Goal: Task Accomplishment & Management: Use online tool/utility

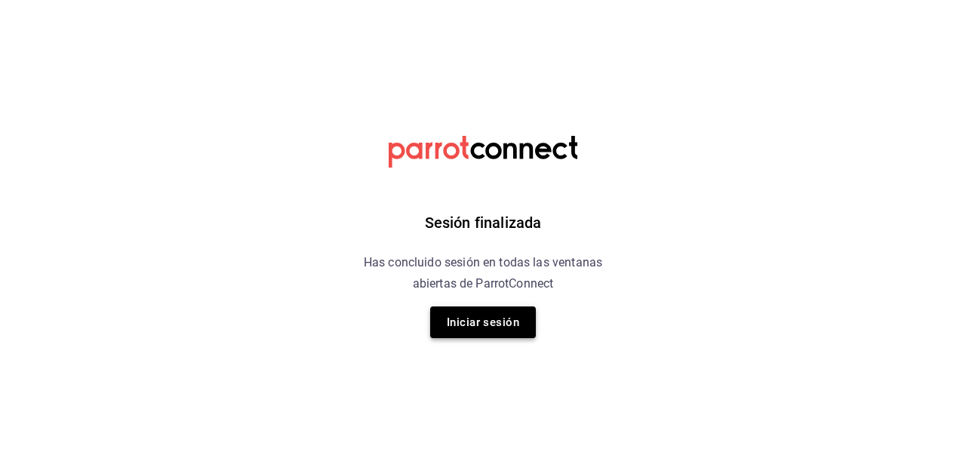
click at [504, 321] on button "Iniciar sesión" at bounding box center [483, 322] width 106 height 32
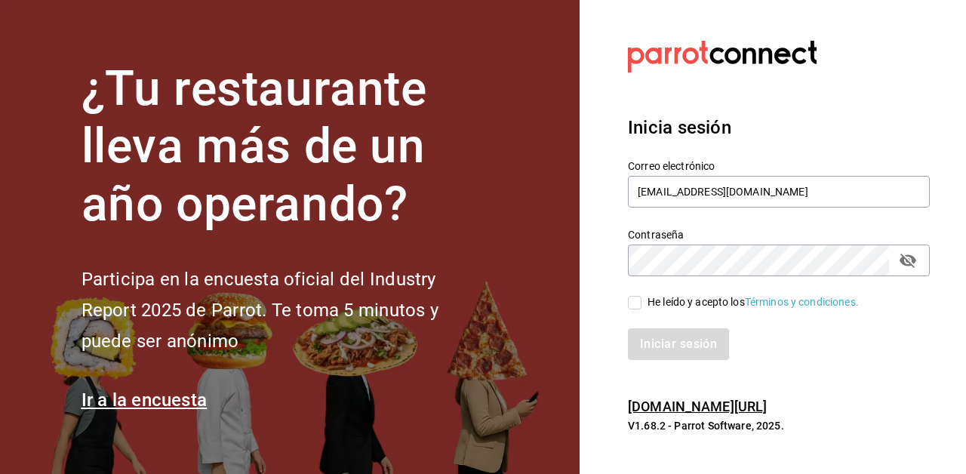
click at [633, 304] on input "He leído y acepto los Términos y condiciones." at bounding box center [635, 303] width 14 height 14
checkbox input "true"
click at [659, 346] on button "Iniciar sesión" at bounding box center [679, 344] width 103 height 32
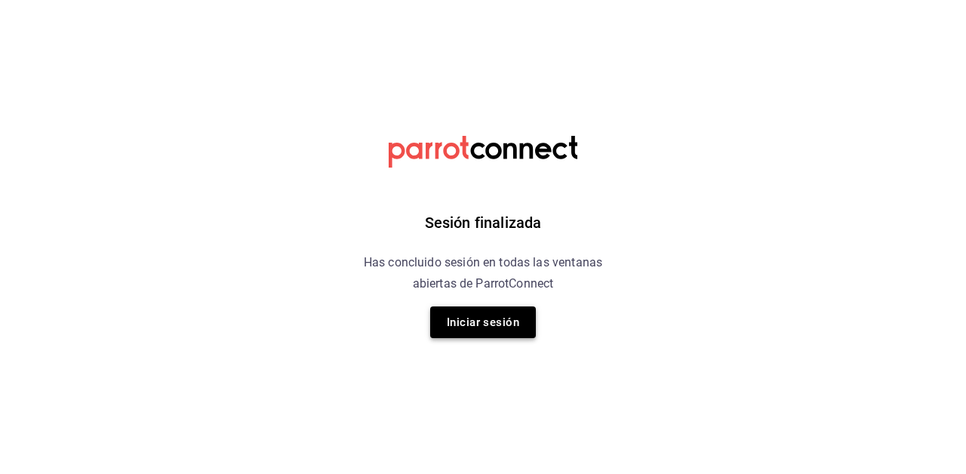
click at [506, 327] on button "Iniciar sesión" at bounding box center [483, 322] width 106 height 32
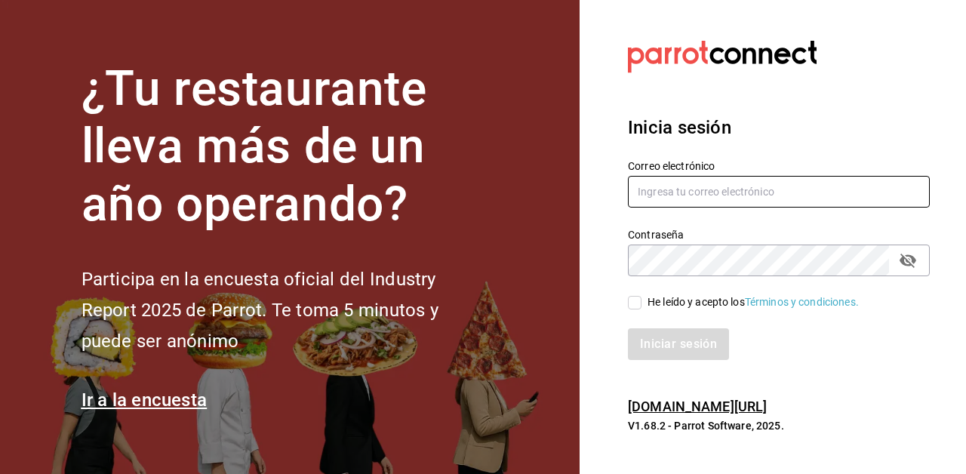
type input "[EMAIL_ADDRESS][DOMAIN_NAME]"
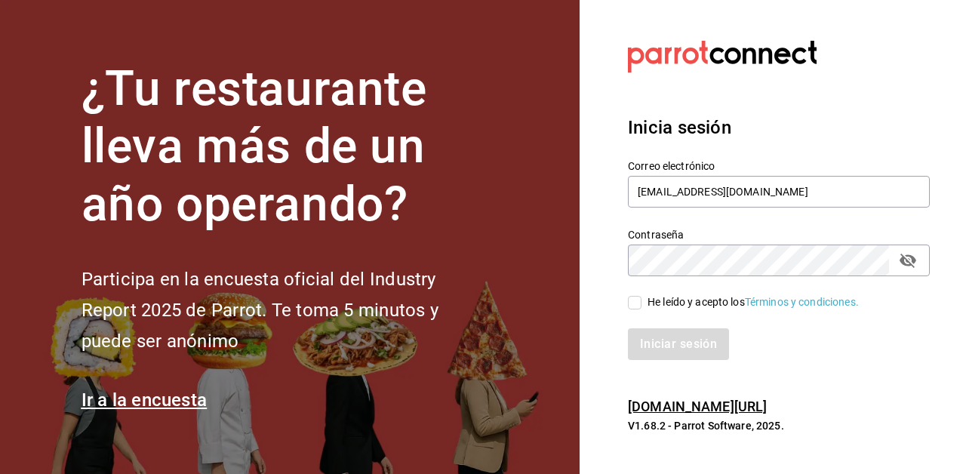
click at [638, 303] on input "He leído y acepto los Términos y condiciones." at bounding box center [635, 303] width 14 height 14
checkbox input "true"
click at [658, 346] on button "Iniciar sesión" at bounding box center [679, 344] width 103 height 32
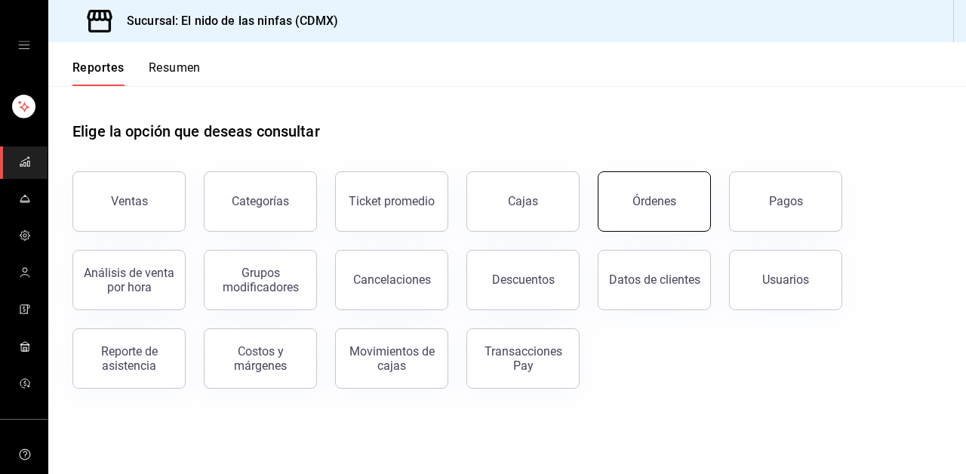
click at [638, 191] on button "Órdenes" at bounding box center [654, 201] width 113 height 60
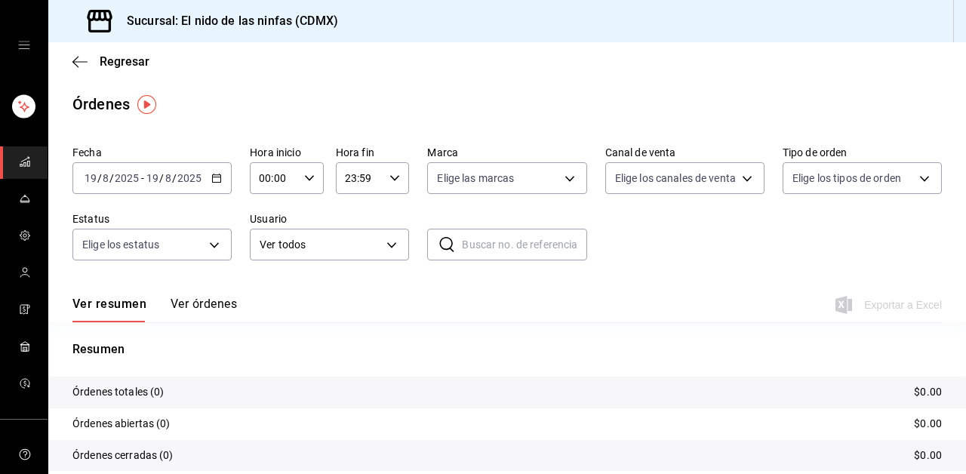
click at [217, 174] on \(Stroke\) "button" at bounding box center [216, 178] width 9 height 8
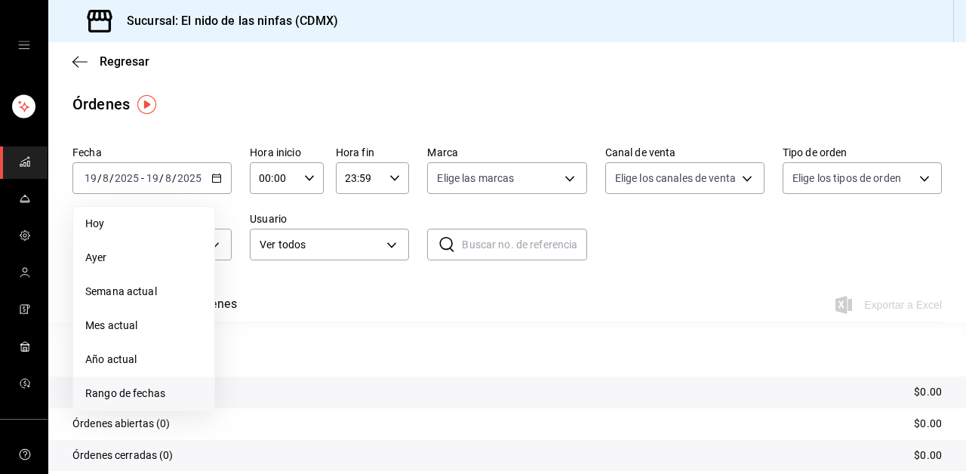
click at [124, 389] on span "Rango de fechas" at bounding box center [143, 394] width 117 height 16
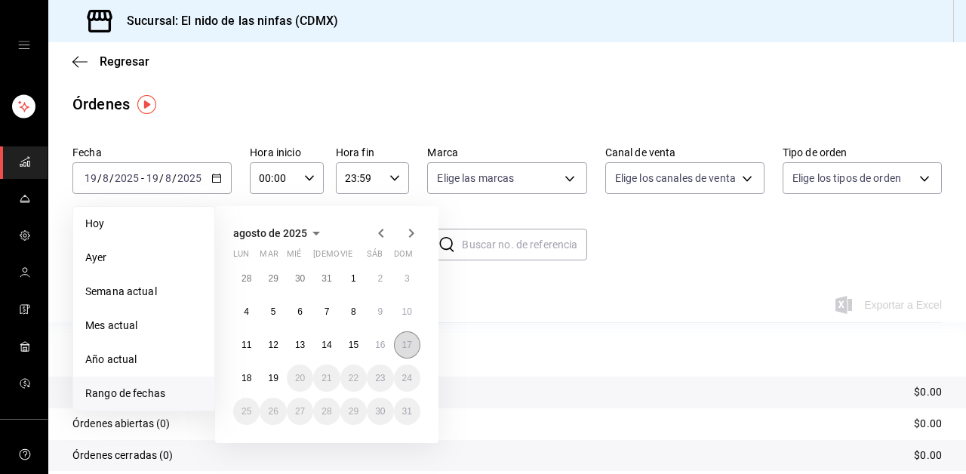
click at [407, 348] on abbr "17" at bounding box center [407, 345] width 10 height 11
click at [276, 347] on abbr "12" at bounding box center [273, 345] width 10 height 11
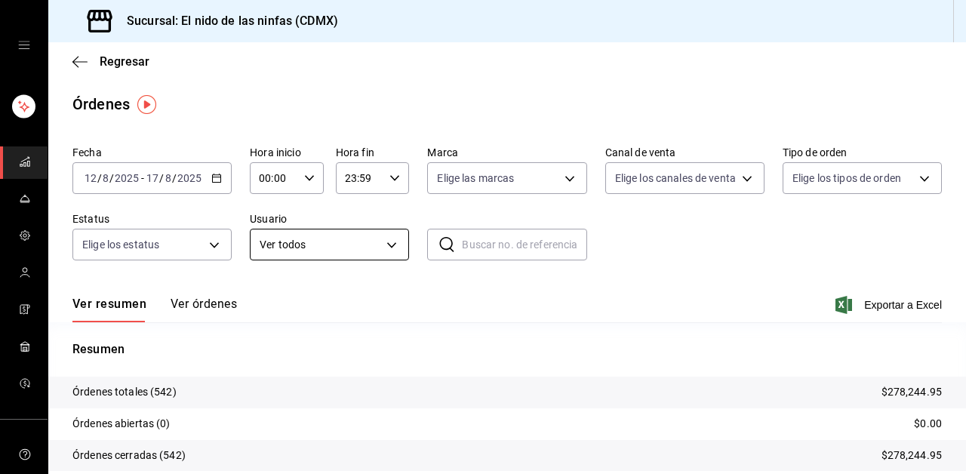
click at [388, 241] on body "Sucursal: El nido de las ninfas (CDMX) Regresar Órdenes Fecha 2025-08-12 12 / 8…" at bounding box center [483, 237] width 966 height 474
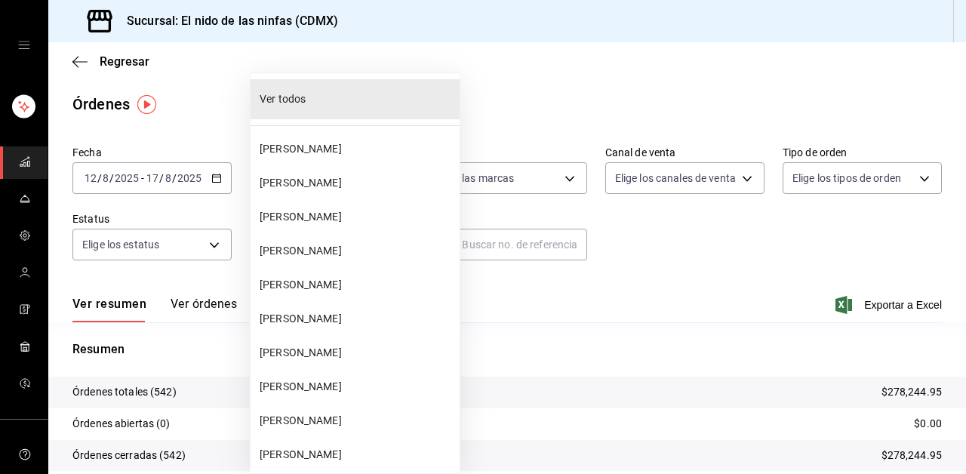
click at [313, 145] on span "Guillermo Reyes Guillen" at bounding box center [357, 149] width 194 height 16
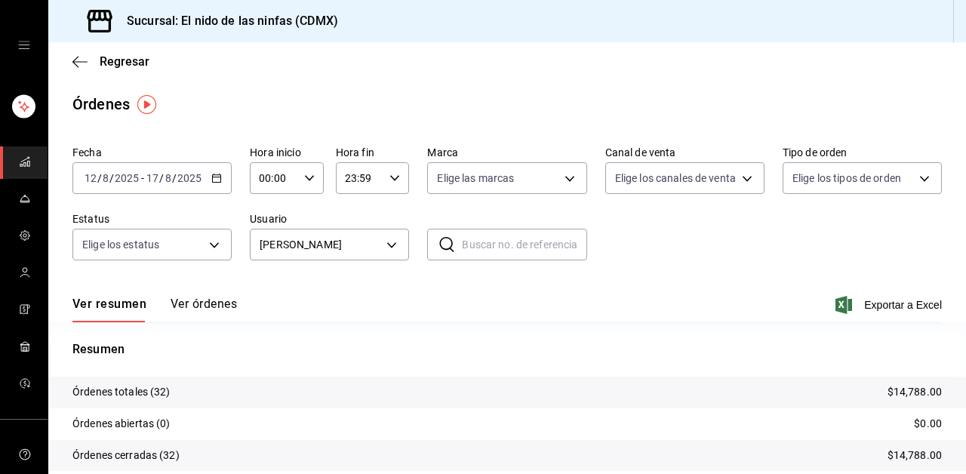
click at [217, 177] on icon "button" at bounding box center [216, 178] width 11 height 11
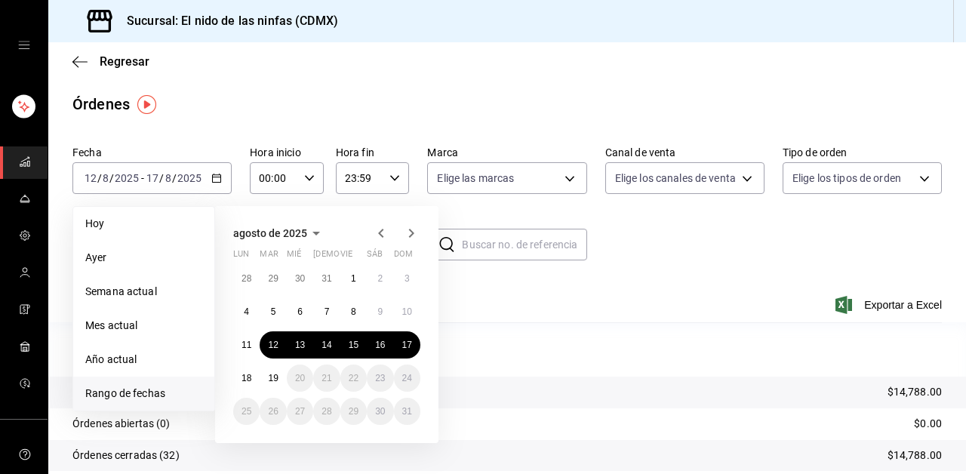
click at [591, 284] on div "Ver resumen Ver órdenes Exportar a Excel" at bounding box center [506, 300] width 869 height 44
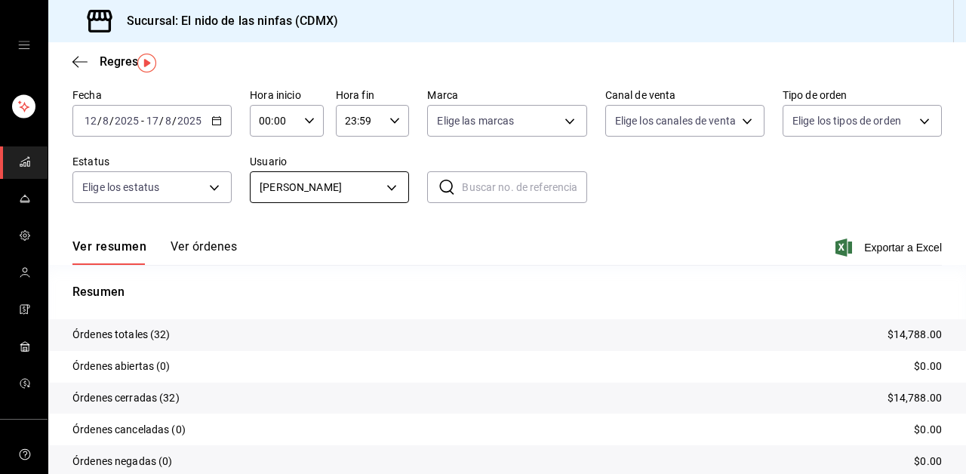
scroll to position [41, 0]
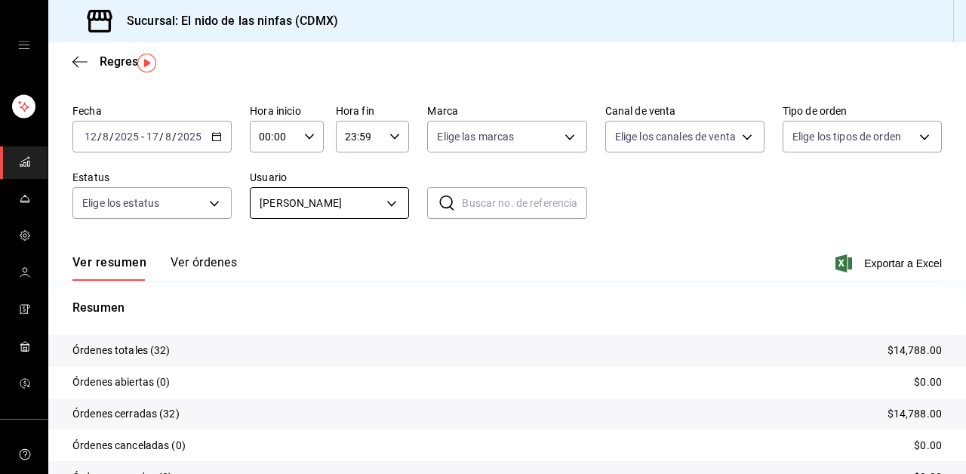
click at [364, 208] on body "Sucursal: El nido de las ninfas (CDMX) Regresar Órdenes Fecha 2025-08-12 12 / 8…" at bounding box center [483, 237] width 966 height 474
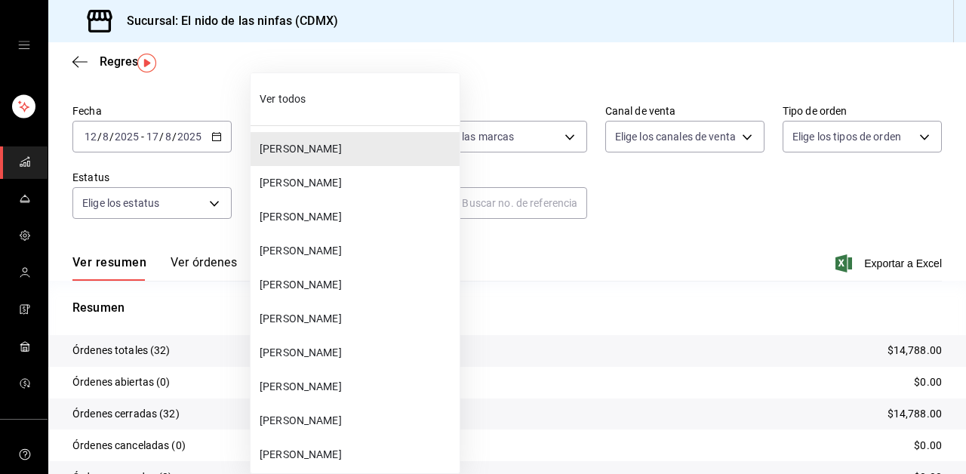
click at [339, 185] on span "Fabian Armando Fuentes Sanchez" at bounding box center [357, 183] width 194 height 16
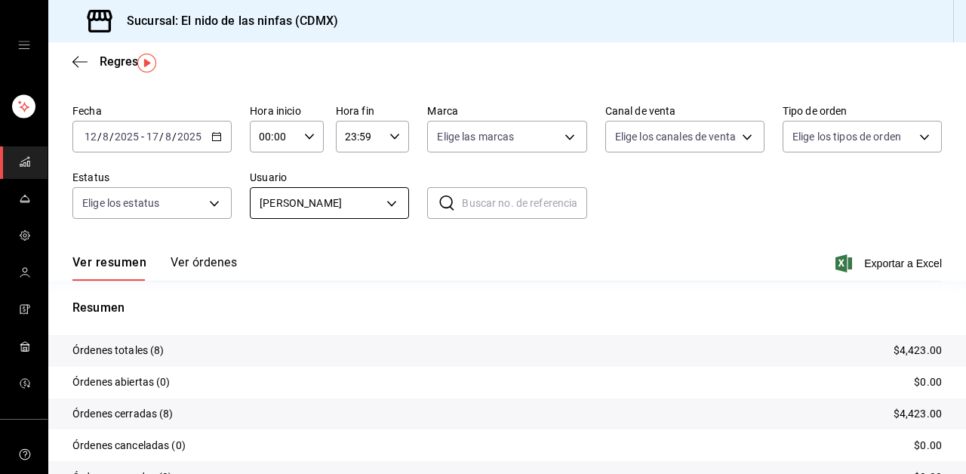
click at [346, 200] on body "Sucursal: El nido de las ninfas (CDMX) Regresar Órdenes Fecha 2025-08-12 12 / 8…" at bounding box center [483, 237] width 966 height 474
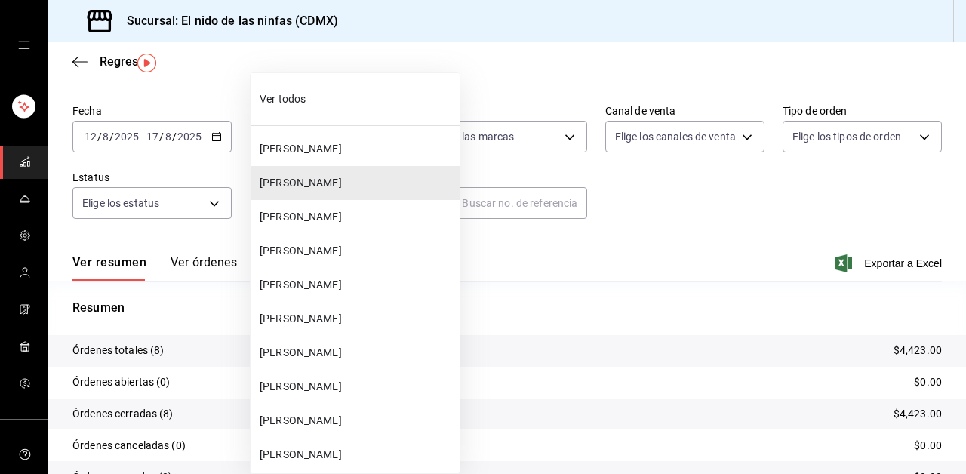
click at [315, 226] on li "Andrea Gonzalez" at bounding box center [354, 217] width 209 height 34
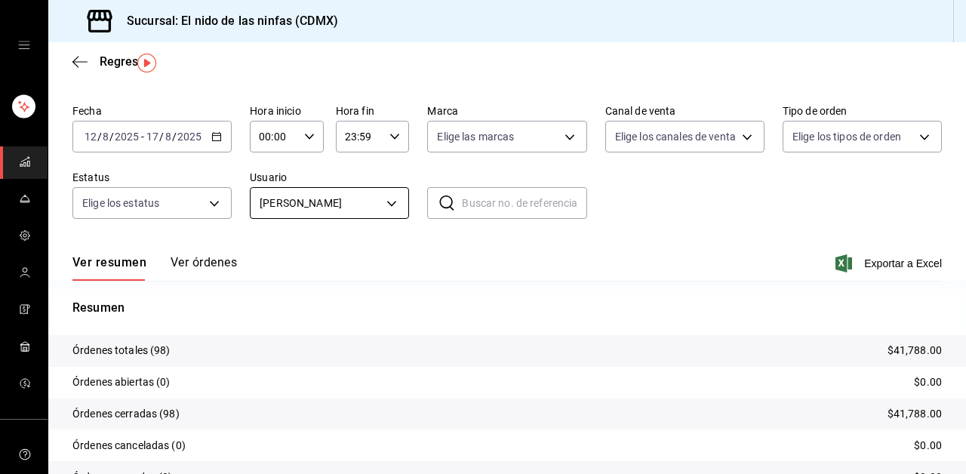
click at [348, 207] on body "Sucursal: El nido de las ninfas (CDMX) Regresar Órdenes Fecha 2025-08-12 12 / 8…" at bounding box center [483, 237] width 966 height 474
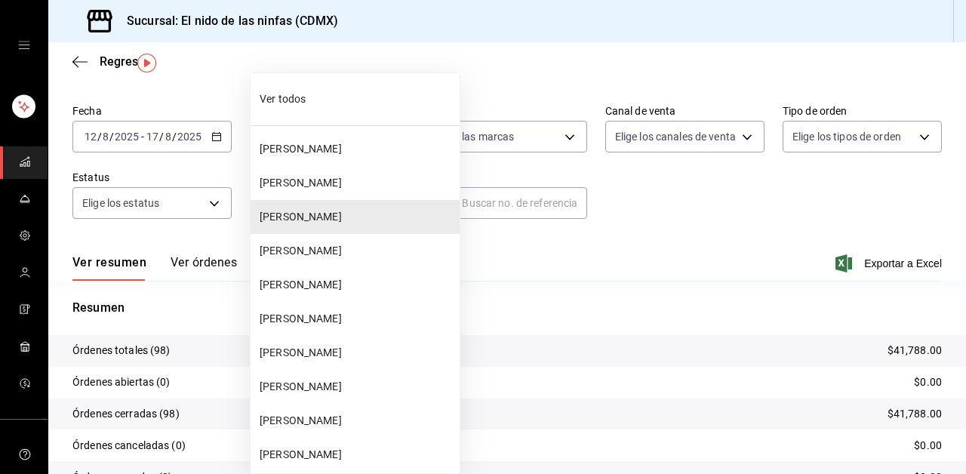
click at [306, 154] on span "Guillermo Reyes Guillen" at bounding box center [357, 149] width 194 height 16
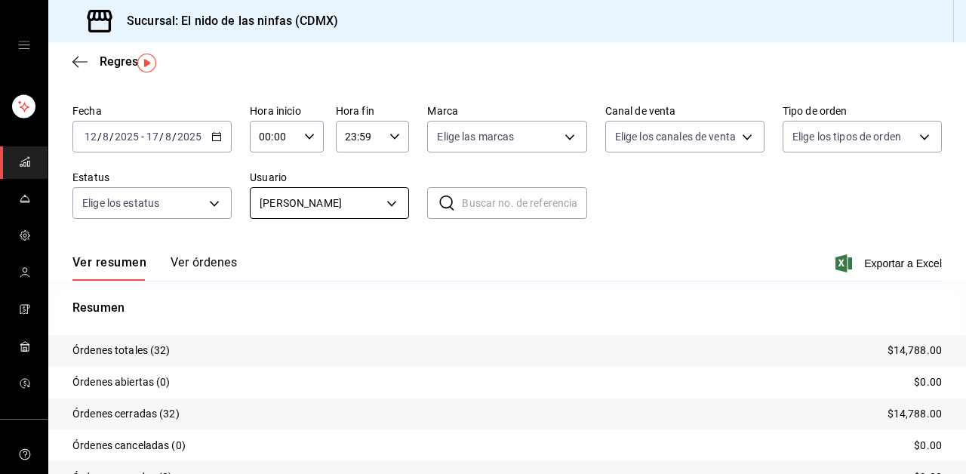
click at [300, 204] on body "Sucursal: El nido de las ninfas (CDMX) Regresar Órdenes Fecha 2025-08-12 12 / 8…" at bounding box center [483, 237] width 966 height 474
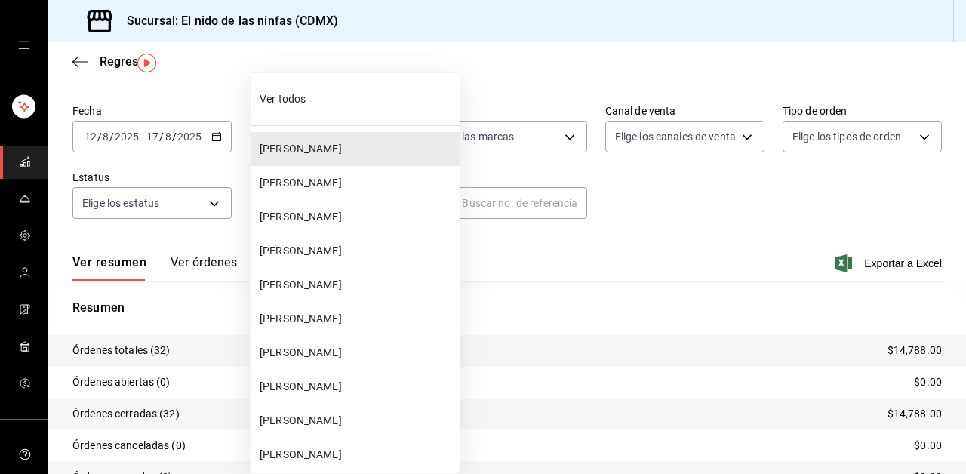
click at [293, 222] on span "Andrea Gonzalez" at bounding box center [357, 217] width 194 height 16
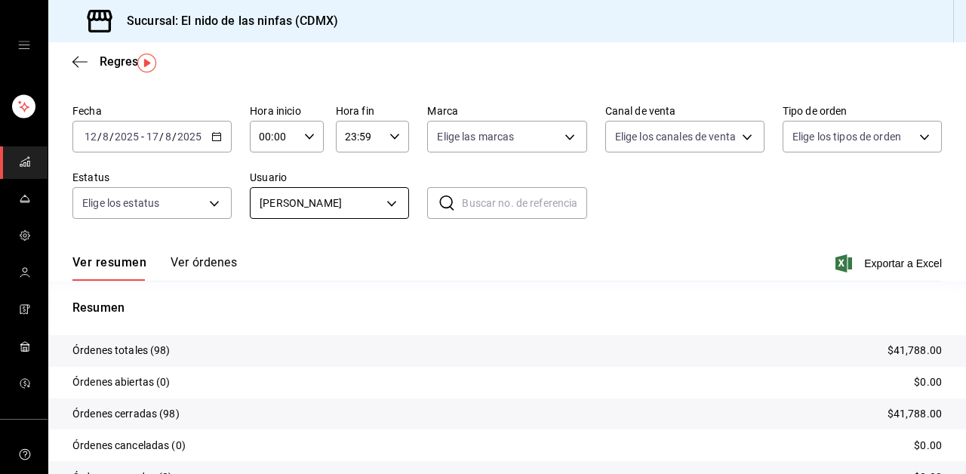
click at [349, 207] on body "Sucursal: El nido de las ninfas (CDMX) Regresar Órdenes Fecha 2025-08-12 12 / 8…" at bounding box center [483, 237] width 966 height 474
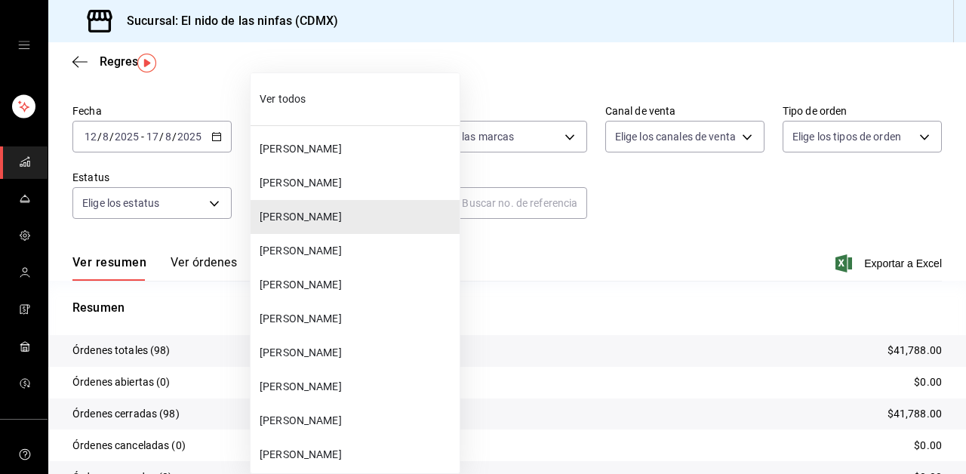
click at [304, 289] on span "Luis Granados" at bounding box center [357, 285] width 194 height 16
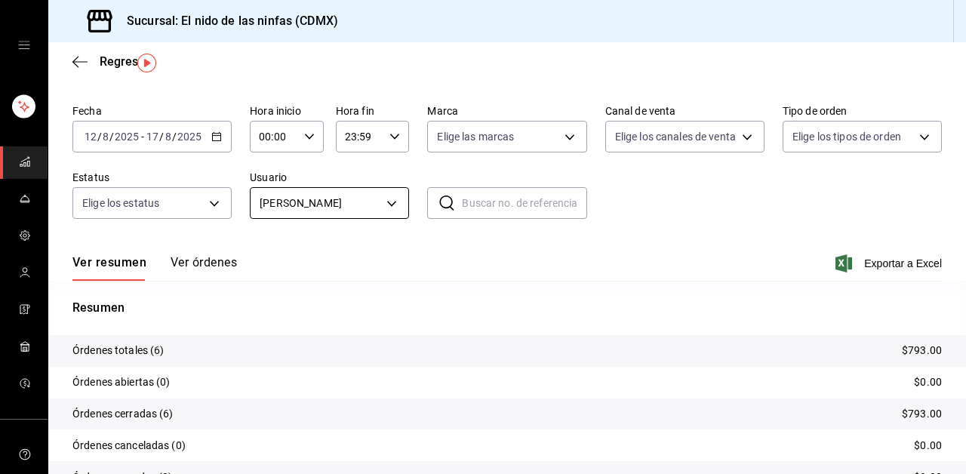
click at [338, 199] on body "Sucursal: El nido de las ninfas (CDMX) Regresar Órdenes Fecha 2025-08-12 12 / 8…" at bounding box center [483, 237] width 966 height 474
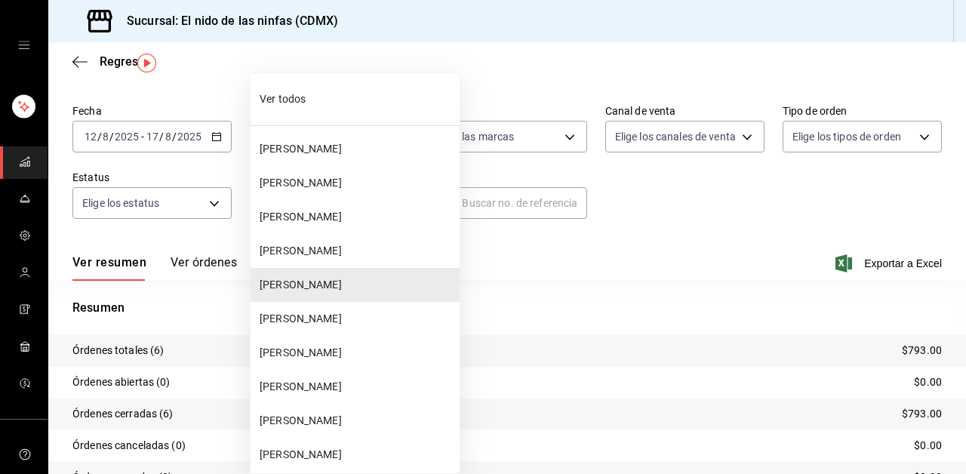
click at [306, 379] on span "Alejandra Morales" at bounding box center [357, 387] width 194 height 16
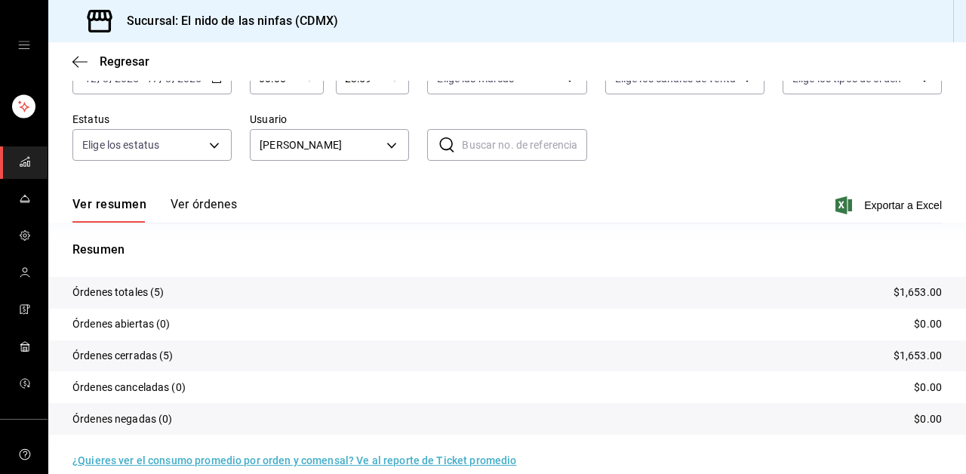
scroll to position [104, 0]
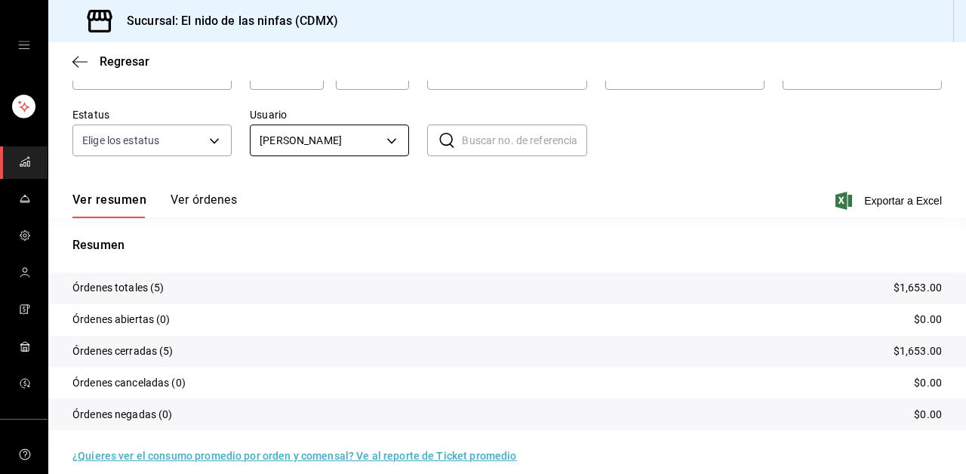
click at [334, 128] on body "Sucursal: El nido de las ninfas (CDMX) Regresar Órdenes Fecha 2025-08-12 12 / 8…" at bounding box center [483, 237] width 966 height 474
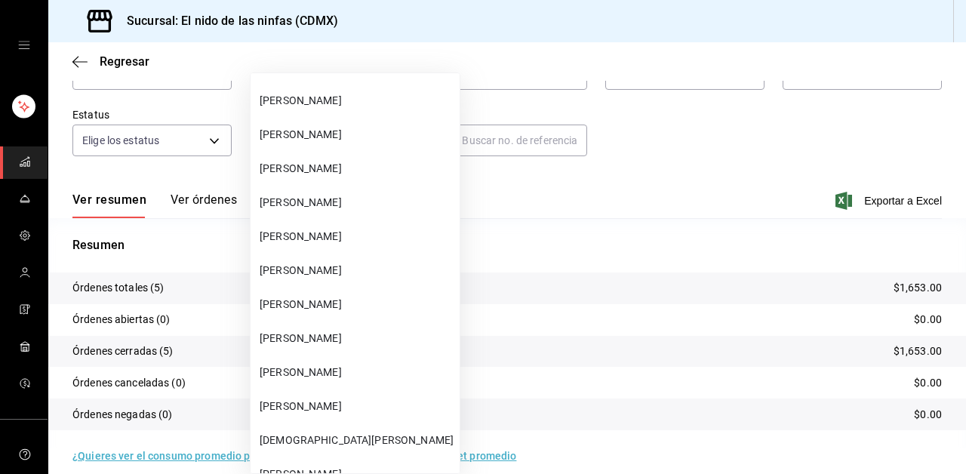
scroll to position [404, 0]
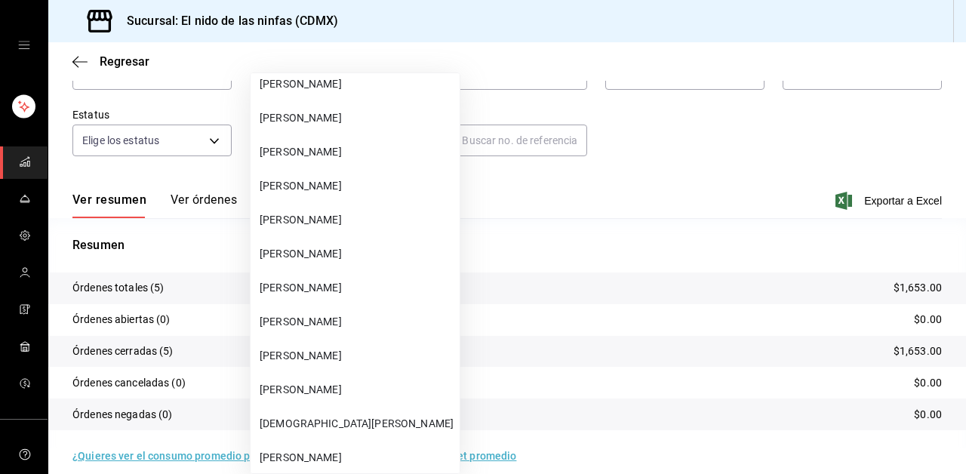
click at [316, 141] on li "Gerardo Najera" at bounding box center [354, 152] width 209 height 34
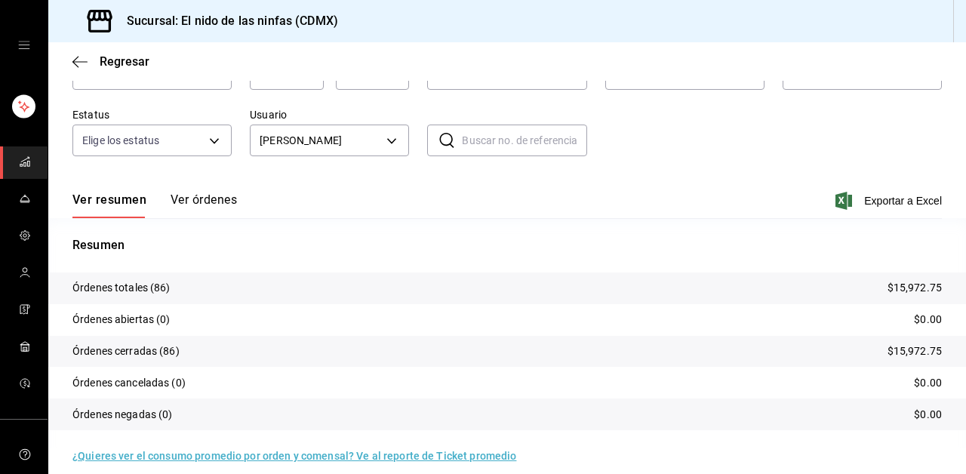
click at [316, 141] on body "Sucursal: El nido de las ninfas (CDMX) Regresar Órdenes Fecha 2025-08-12 12 / 8…" at bounding box center [483, 237] width 966 height 474
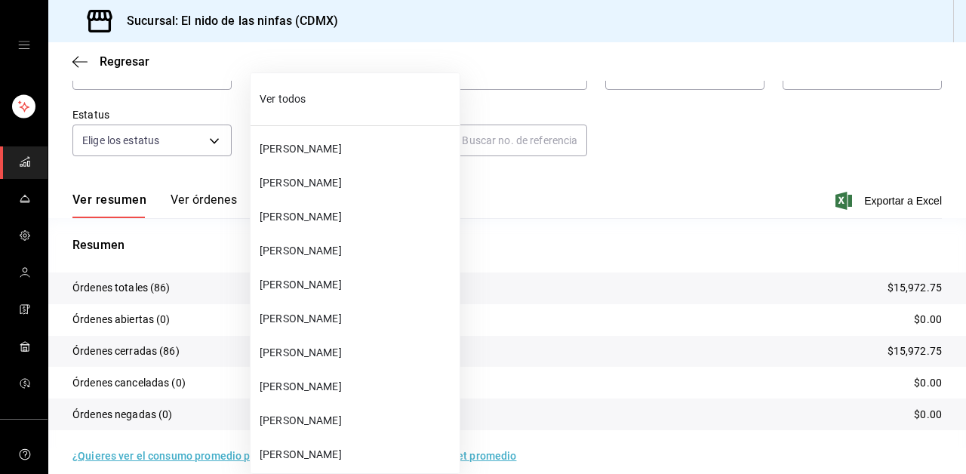
scroll to position [283, 0]
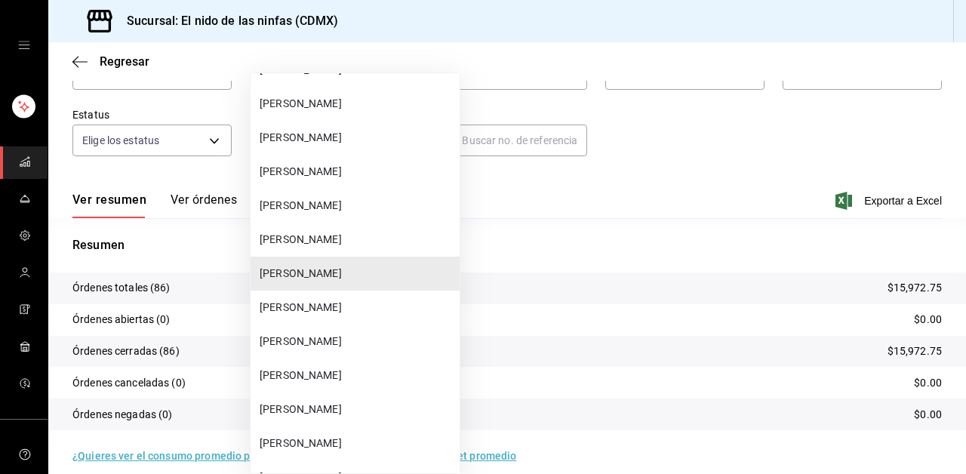
click at [306, 342] on span "Jaime Morales" at bounding box center [357, 341] width 194 height 16
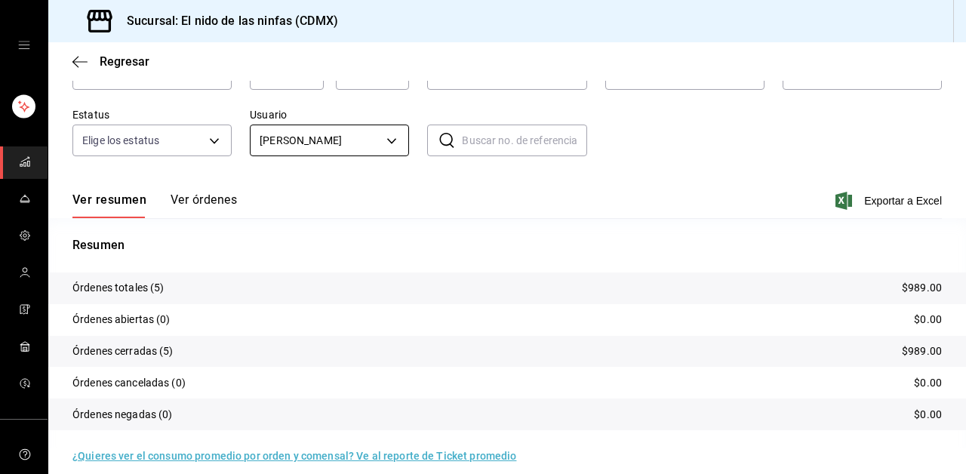
click at [324, 144] on body "Sucursal: El nido de las ninfas (CDMX) Regresar Órdenes Fecha 2025-08-12 12 / 8…" at bounding box center [483, 237] width 966 height 474
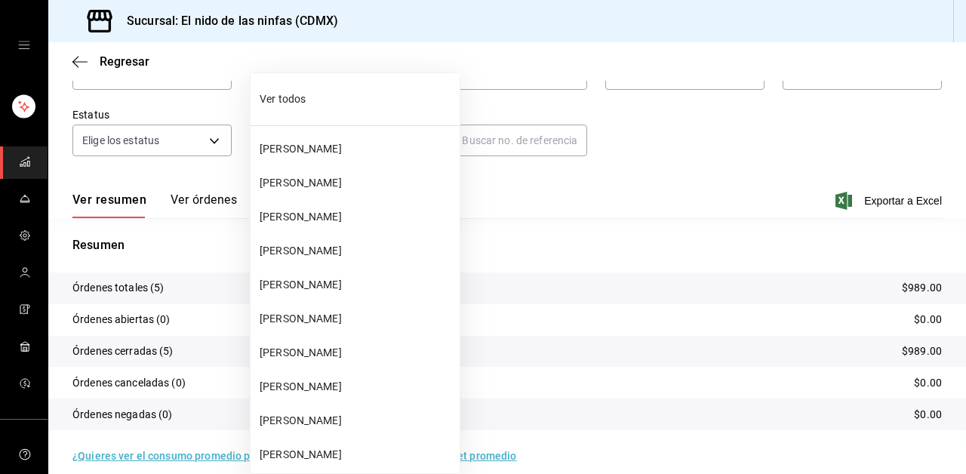
scroll to position [351, 0]
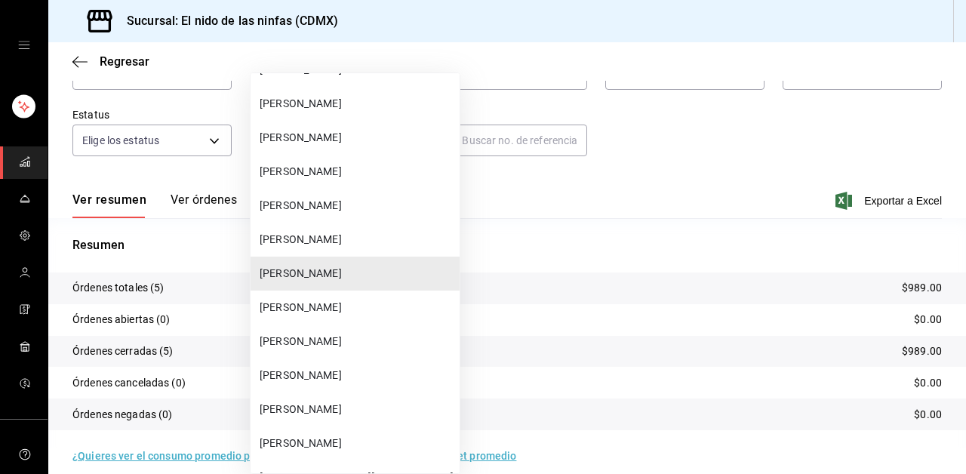
click at [301, 357] on li "Luis Granados" at bounding box center [354, 341] width 209 height 34
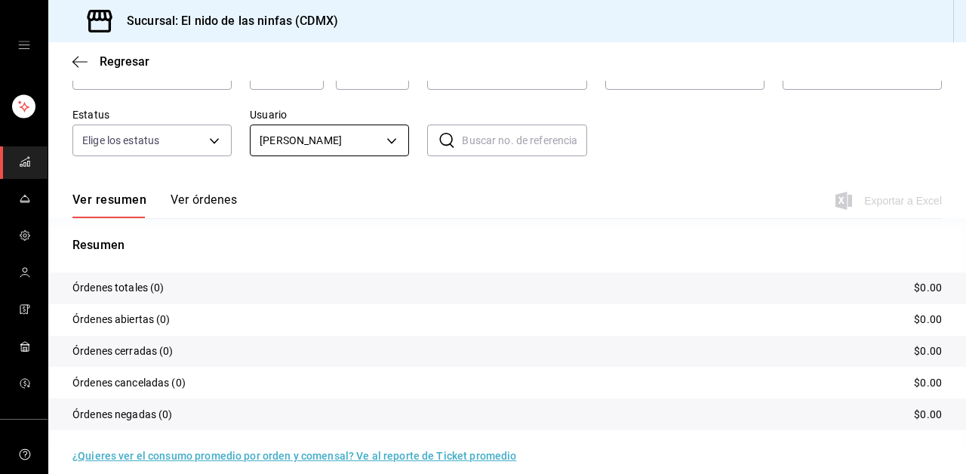
click at [321, 149] on body "Sucursal: El nido de las ninfas (CDMX) Regresar Órdenes Fecha 2025-08-12 12 / 8…" at bounding box center [483, 237] width 966 height 474
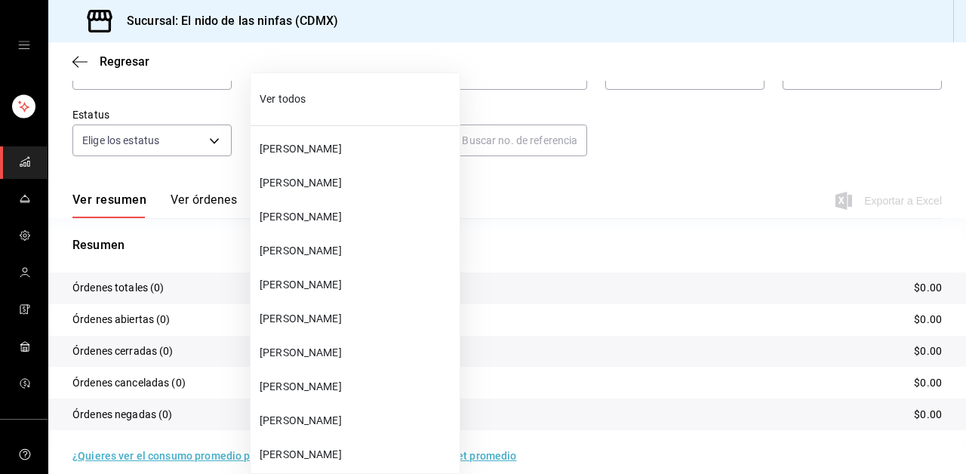
scroll to position [419, 0]
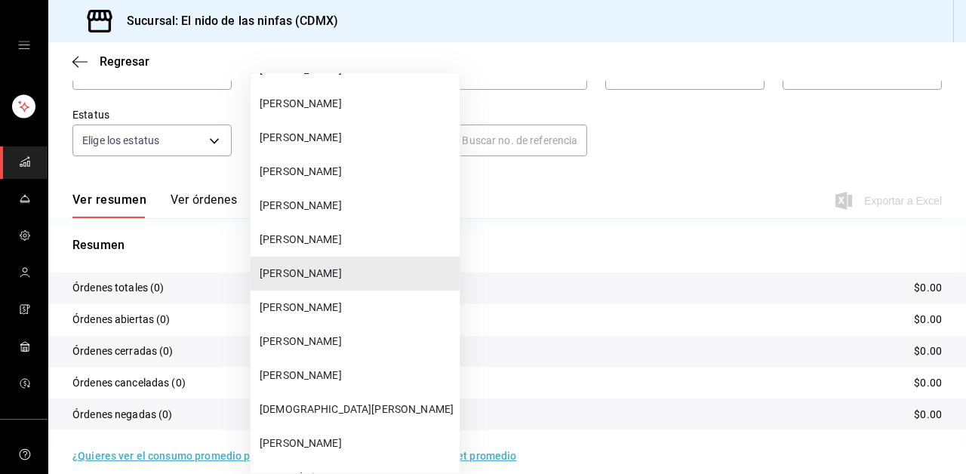
click at [303, 364] on li "Dulce Castillo" at bounding box center [354, 375] width 209 height 34
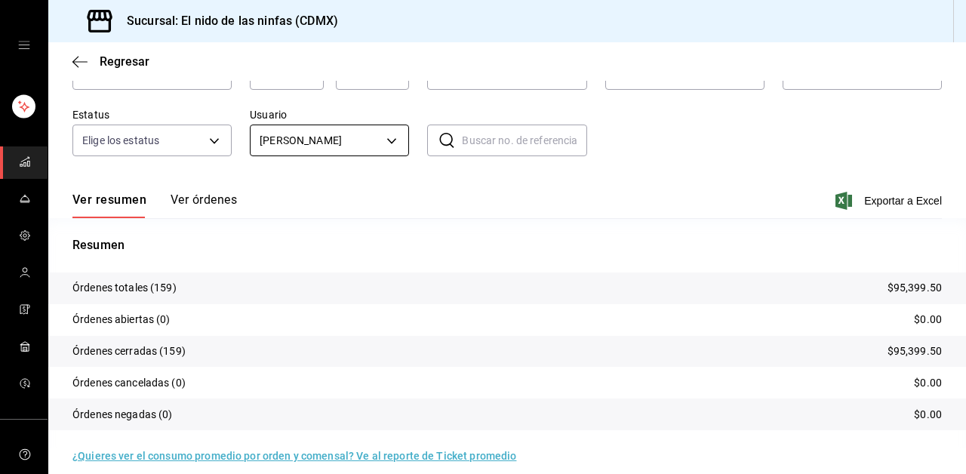
click at [309, 140] on body "Sucursal: El nido de las ninfas (CDMX) Regresar Órdenes Fecha 2025-08-12 12 / 8…" at bounding box center [483, 237] width 966 height 474
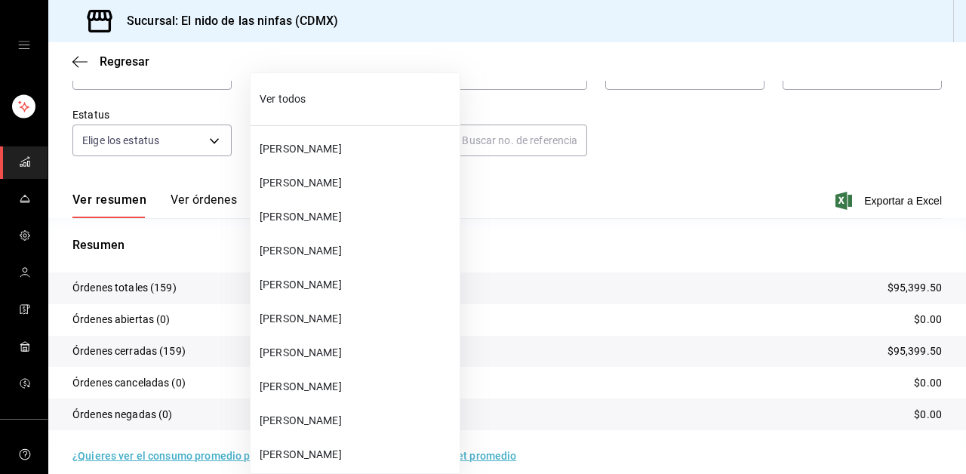
scroll to position [521, 0]
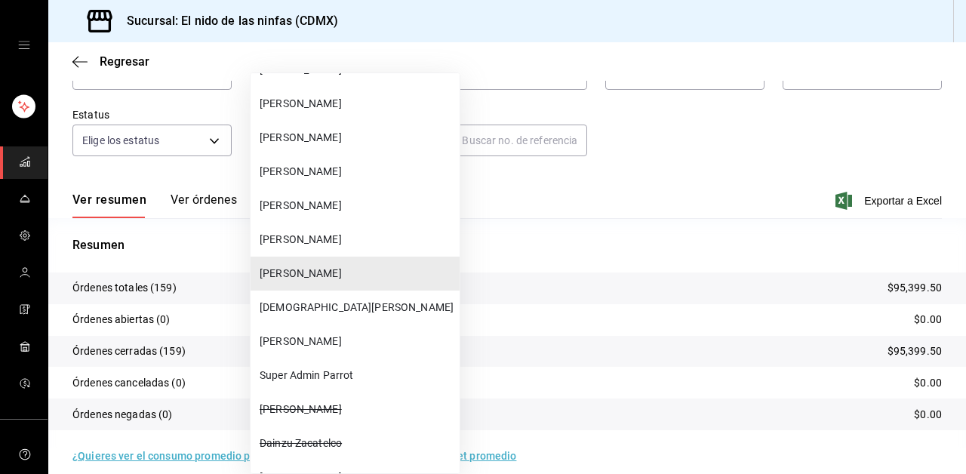
click at [309, 199] on span "Leonardo Yedra" at bounding box center [357, 206] width 194 height 16
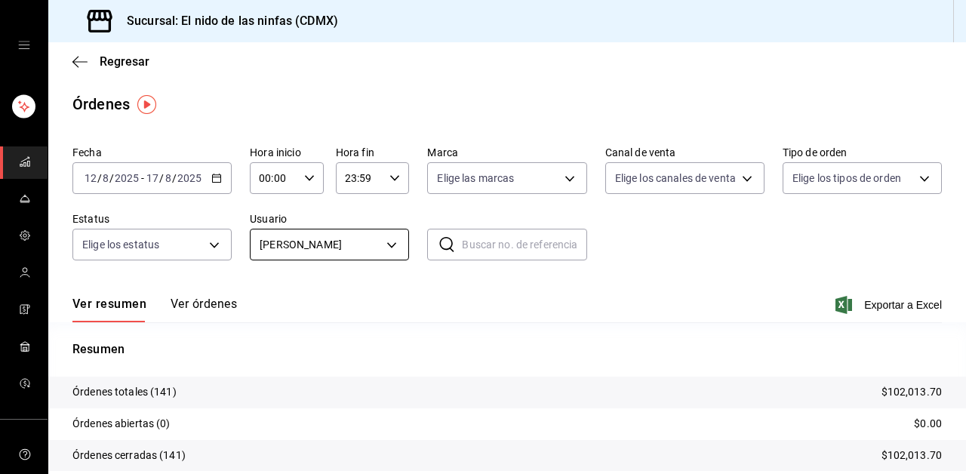
click at [357, 237] on body "Sucursal: El nido de las ninfas (CDMX) Regresar Órdenes Fecha 2025-08-12 12 / 8…" at bounding box center [483, 237] width 966 height 474
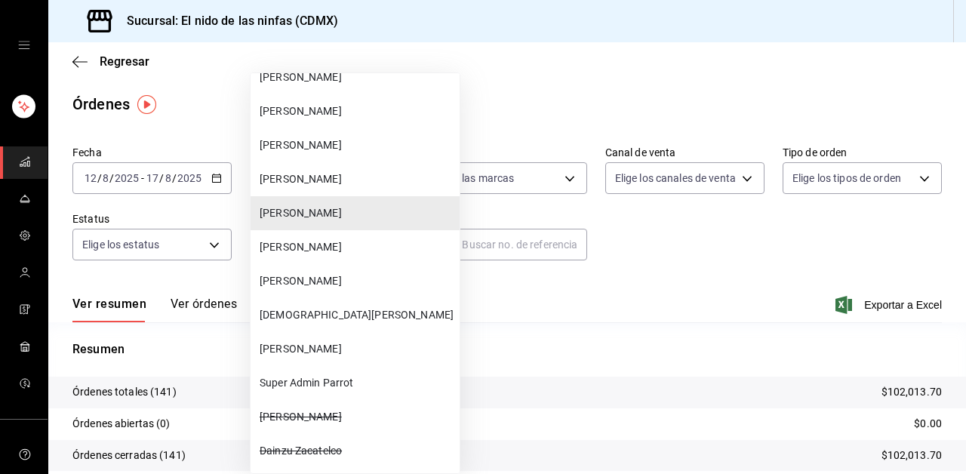
scroll to position [515, 0]
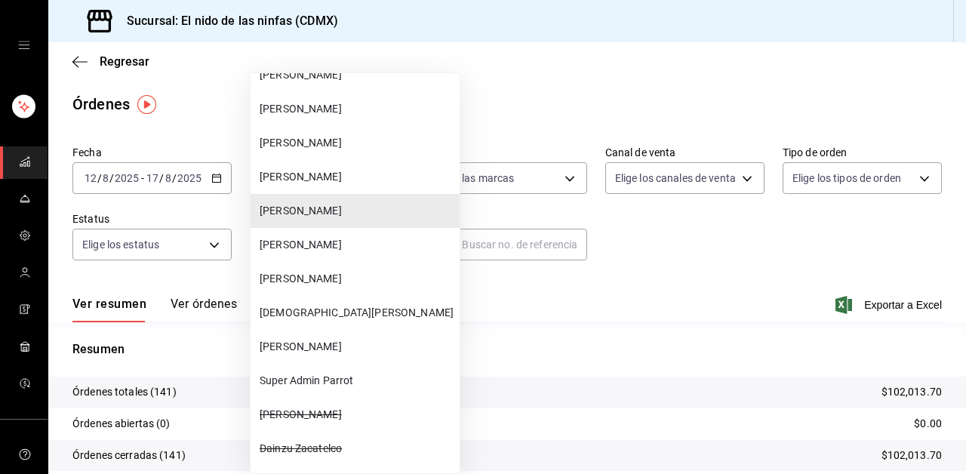
click at [336, 341] on span "Felipe Nájera" at bounding box center [357, 347] width 194 height 16
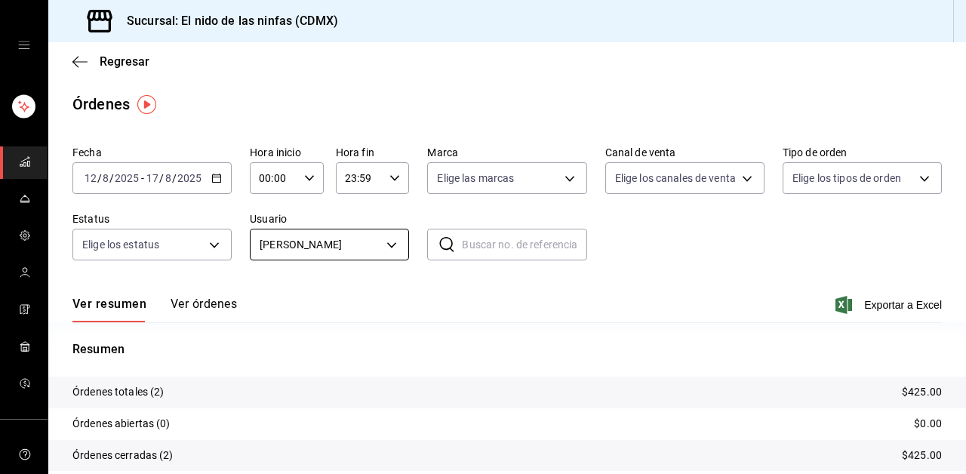
click at [331, 245] on body "Sucursal: El nido de las ninfas (CDMX) Regresar Órdenes Fecha 2025-08-12 12 / 8…" at bounding box center [483, 237] width 966 height 474
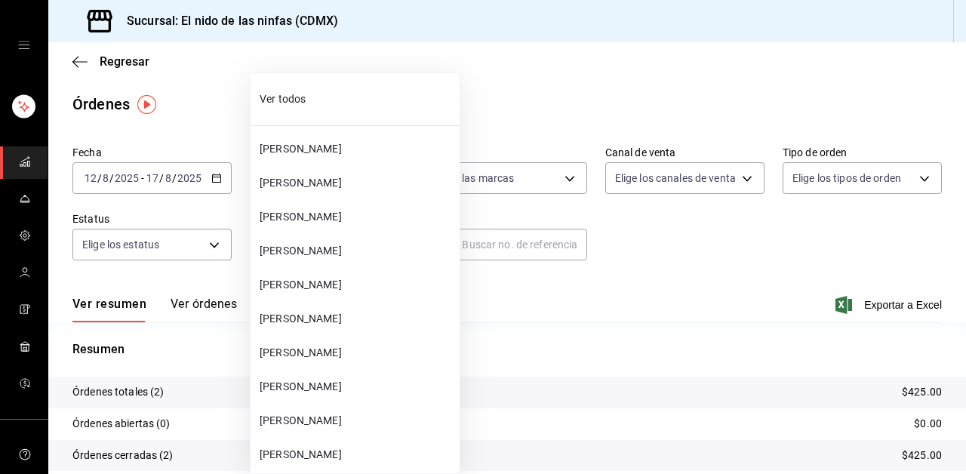
click at [328, 138] on li "Guillermo Reyes Guillen" at bounding box center [354, 149] width 209 height 34
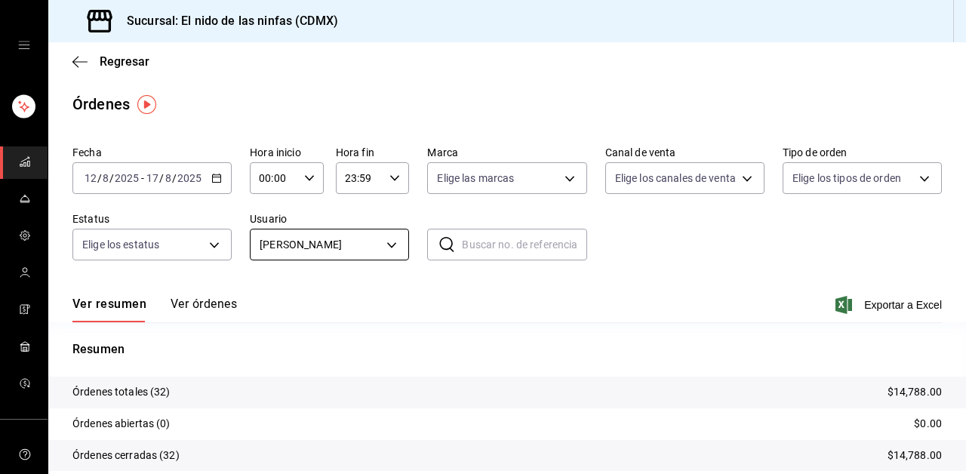
click at [327, 229] on body "Sucursal: El nido de las ninfas (CDMX) Regresar Órdenes Fecha 2025-08-12 12 / 8…" at bounding box center [483, 237] width 966 height 474
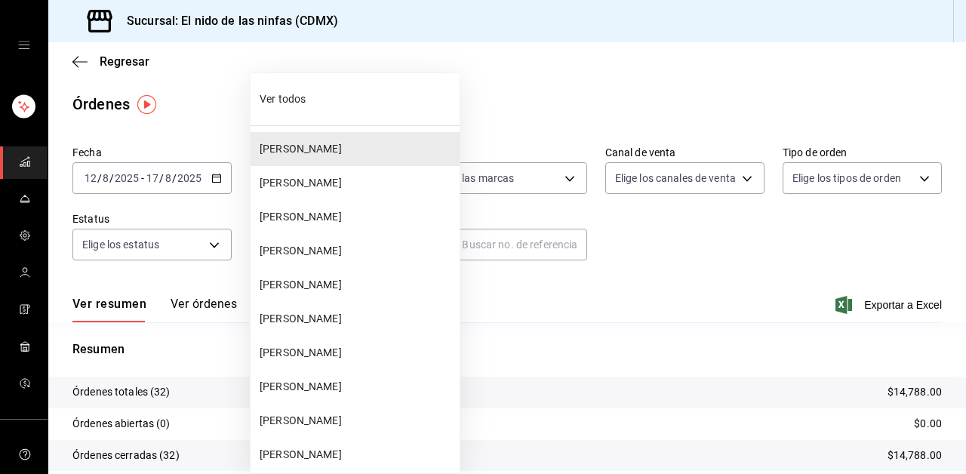
click at [304, 191] on li "Fabian Armando Fuentes Sanchez" at bounding box center [354, 183] width 209 height 34
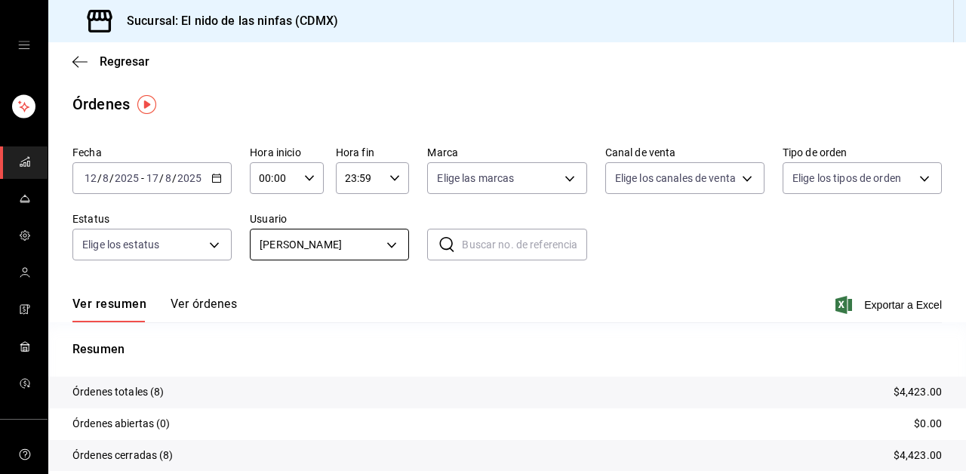
click at [314, 247] on body "Sucursal: El nido de las ninfas (CDMX) Regresar Órdenes Fecha 2025-08-12 12 / 8…" at bounding box center [483, 237] width 966 height 474
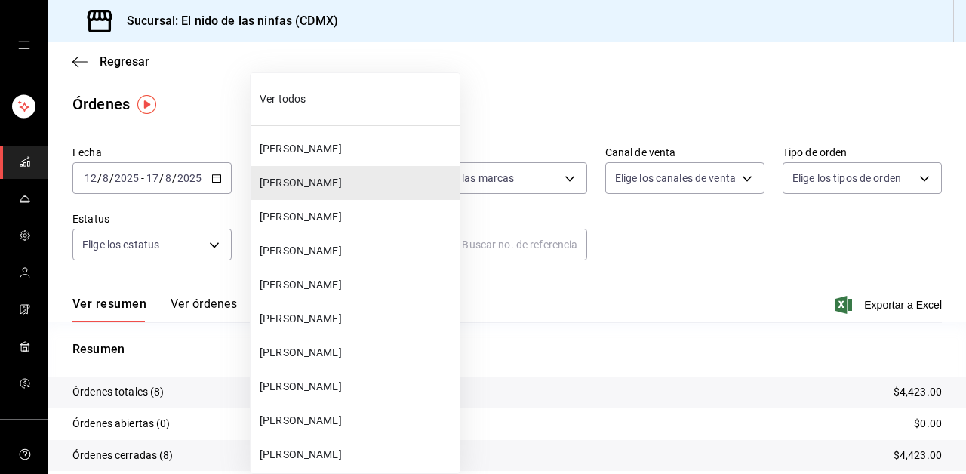
click at [295, 219] on span "Andrea Gonzalez" at bounding box center [357, 217] width 194 height 16
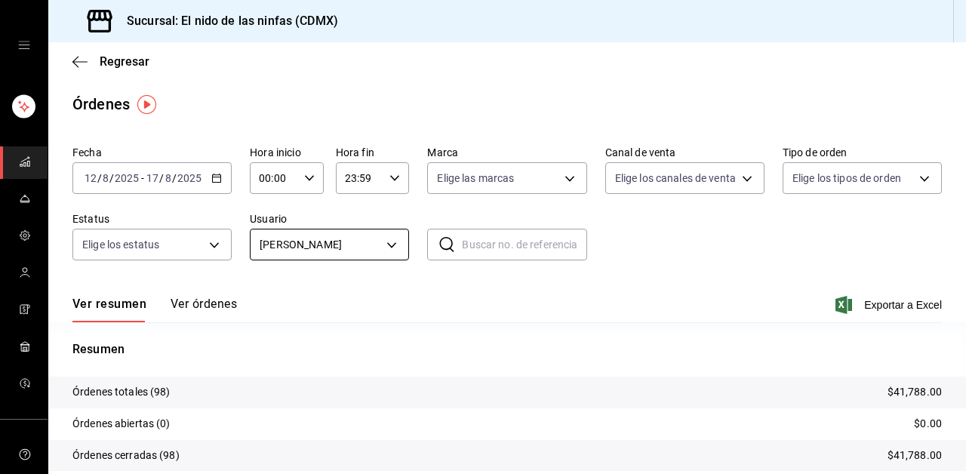
click at [331, 249] on body "Sucursal: El nido de las ninfas (CDMX) Regresar Órdenes Fecha 2025-08-12 12 / 8…" at bounding box center [483, 237] width 966 height 474
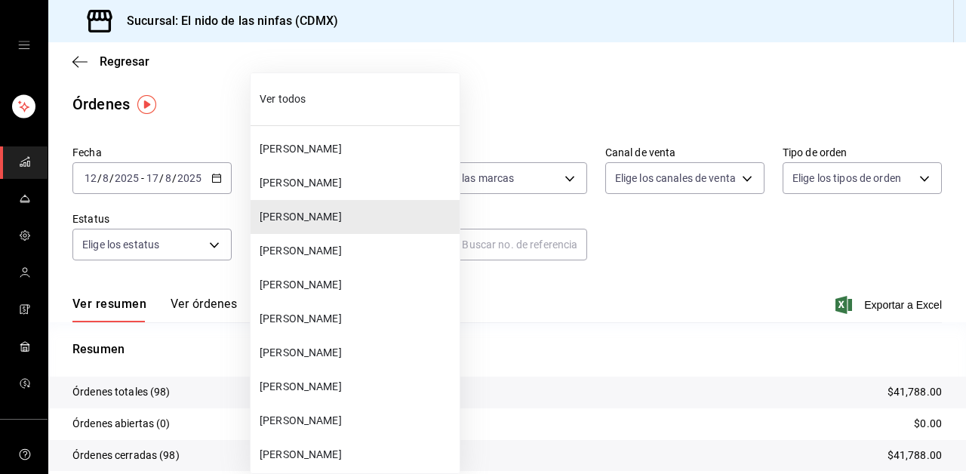
click at [321, 260] on li "Kenia Martinez Diaz" at bounding box center [354, 251] width 209 height 34
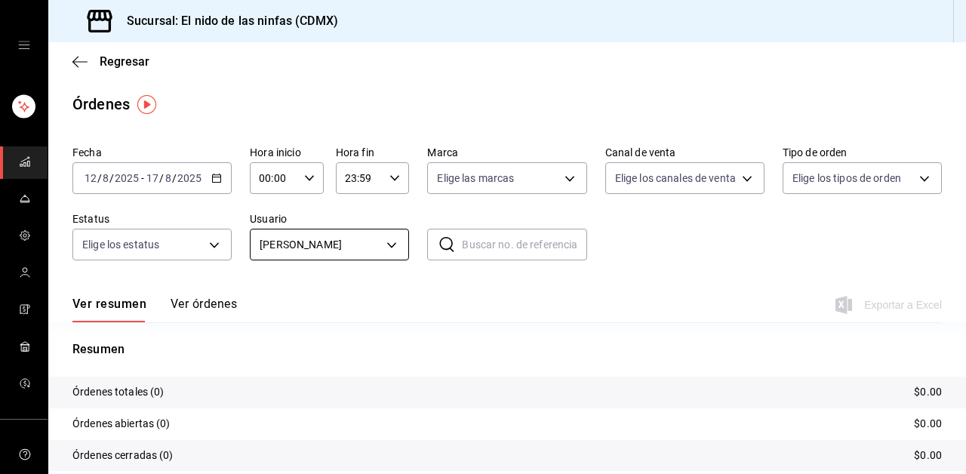
click at [344, 257] on body "Sucursal: El nido de las ninfas (CDMX) Regresar Órdenes Fecha 2025-08-12 12 / 8…" at bounding box center [483, 237] width 966 height 474
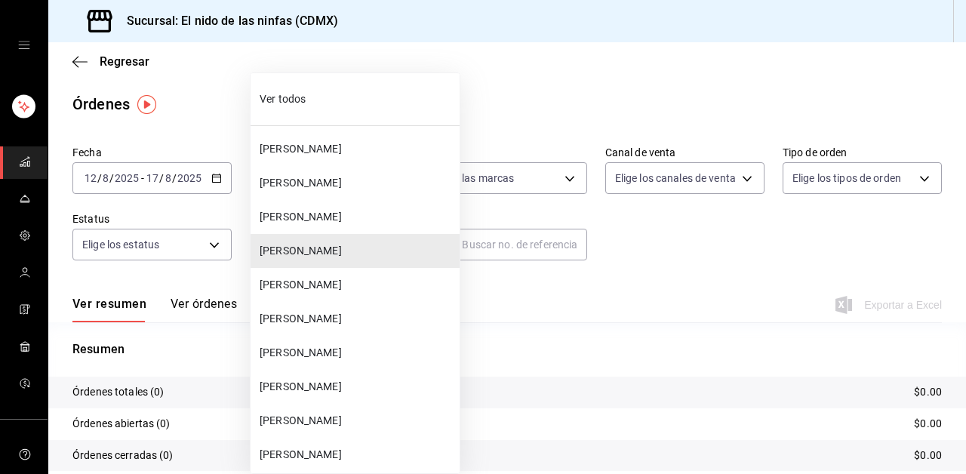
click at [318, 287] on span "Luis Granados" at bounding box center [357, 285] width 194 height 16
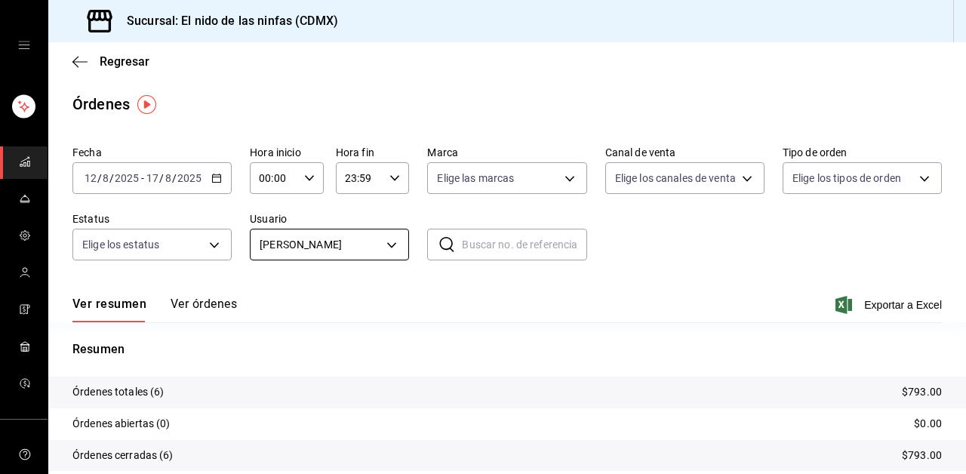
click at [353, 250] on body "Sucursal: El nido de las ninfas (CDMX) Regresar Órdenes Fecha 2025-08-12 12 / 8…" at bounding box center [483, 237] width 966 height 474
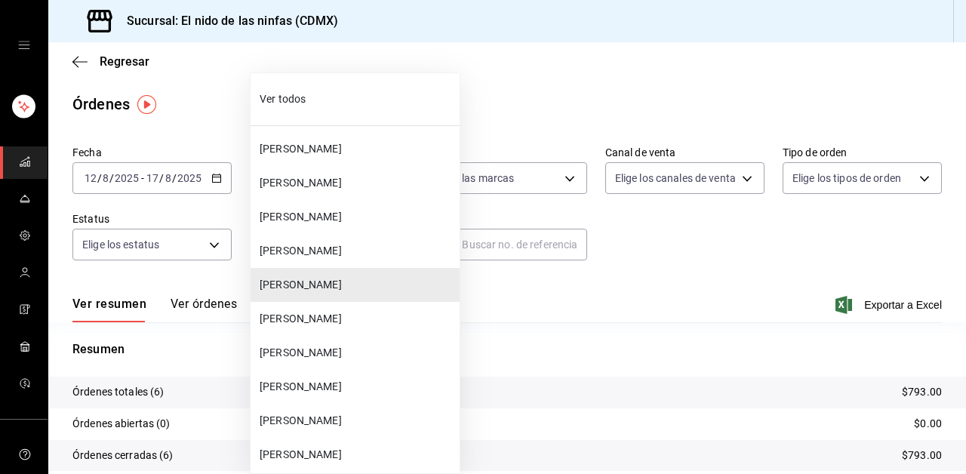
click at [308, 317] on span "Yamilee Aguilar" at bounding box center [357, 319] width 194 height 16
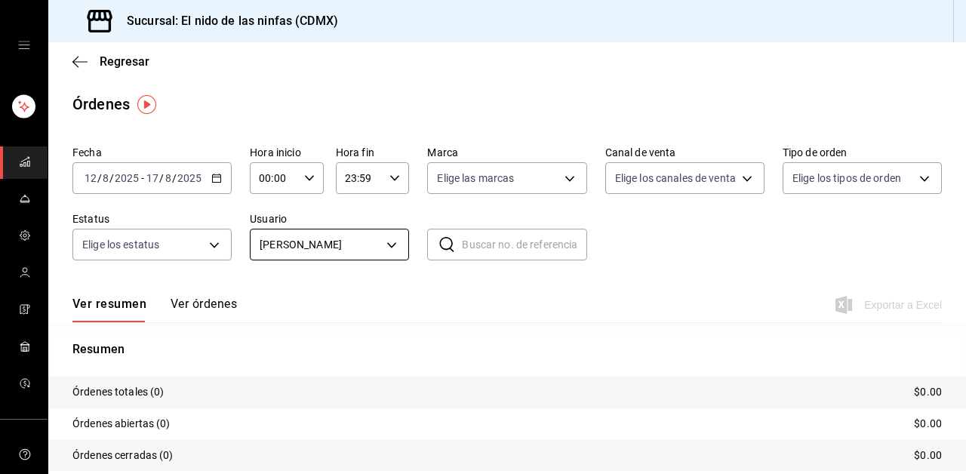
click at [377, 250] on body "Sucursal: El nido de las ninfas (CDMX) Regresar Órdenes Fecha 2025-08-12 12 / 8…" at bounding box center [483, 237] width 966 height 474
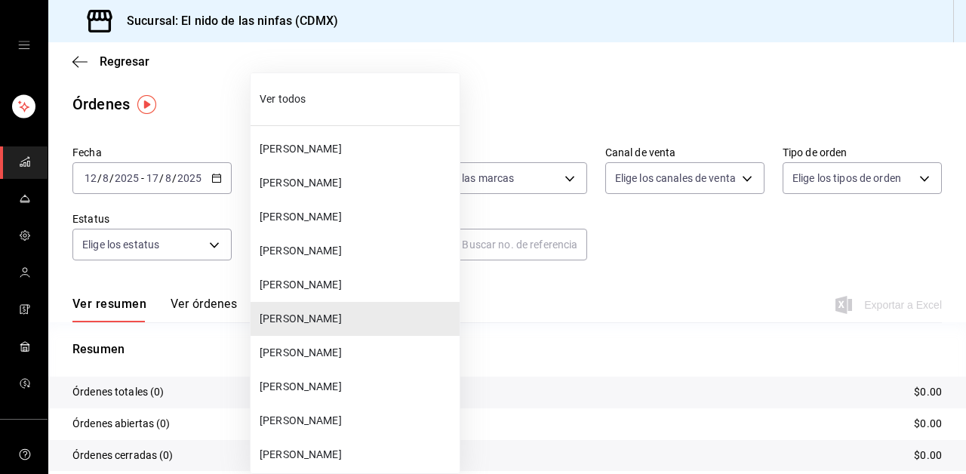
click at [305, 353] on span "Sara Zubillaga" at bounding box center [357, 353] width 194 height 16
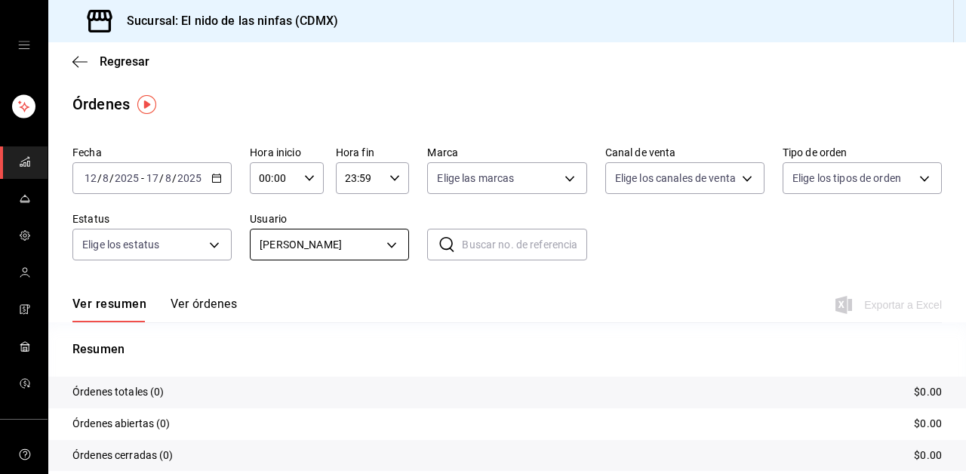
click at [350, 247] on body "Sucursal: El nido de las ninfas (CDMX) Regresar Órdenes Fecha 2025-08-12 12 / 8…" at bounding box center [483, 237] width 966 height 474
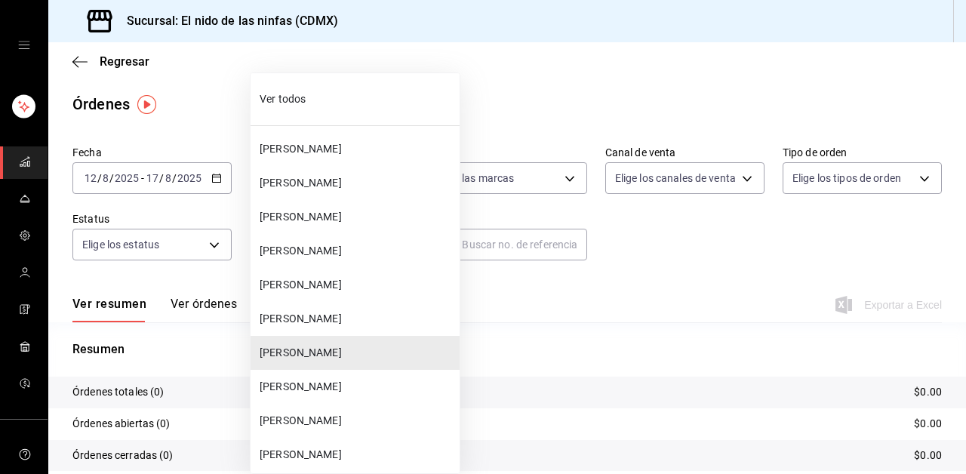
click at [301, 402] on li "Alejandra Morales" at bounding box center [354, 387] width 209 height 34
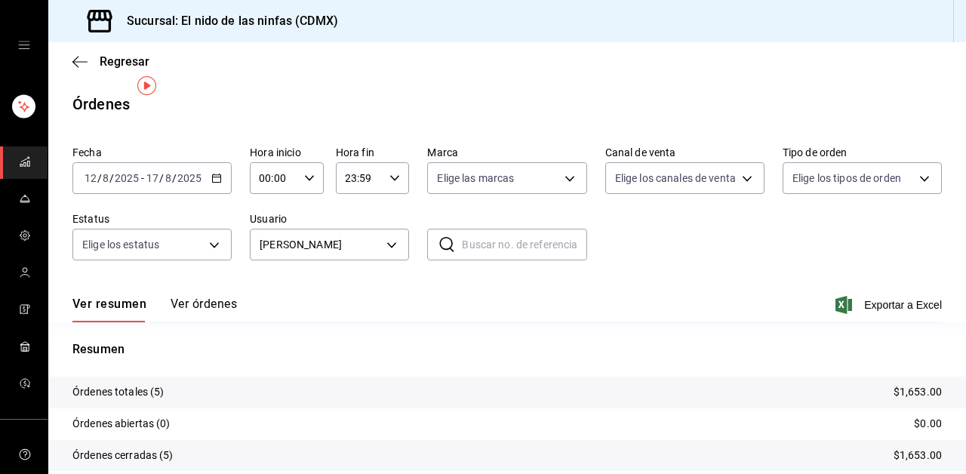
scroll to position [26, 0]
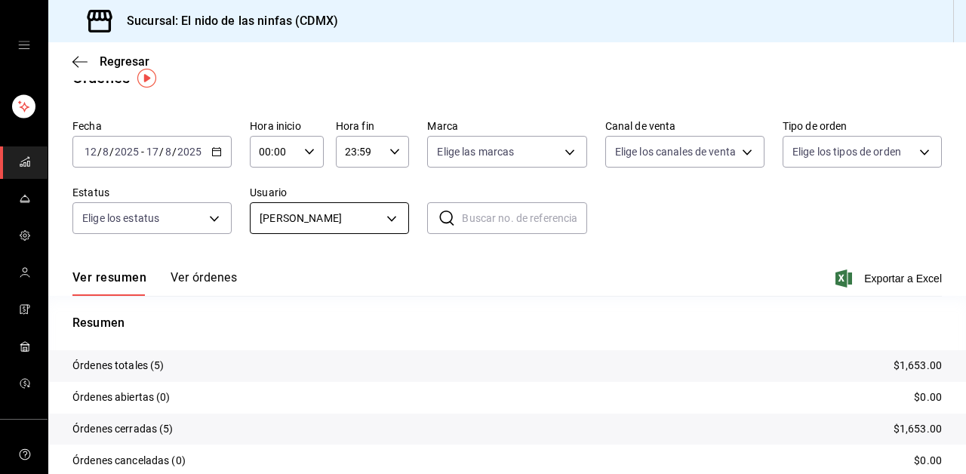
click at [351, 230] on body "Sucursal: El nido de las ninfas (CDMX) Regresar Órdenes Fecha 2025-08-12 12 / 8…" at bounding box center [483, 237] width 966 height 474
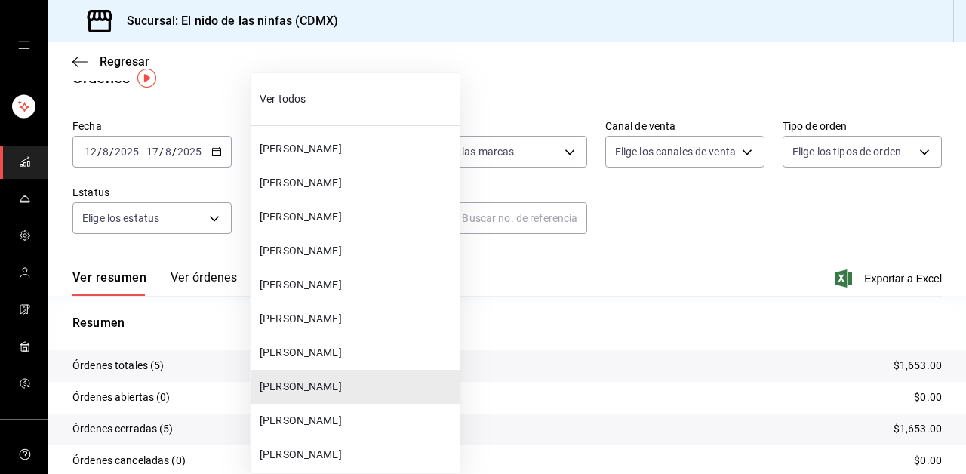
click at [333, 416] on span "Katileiby Cordova" at bounding box center [357, 421] width 194 height 16
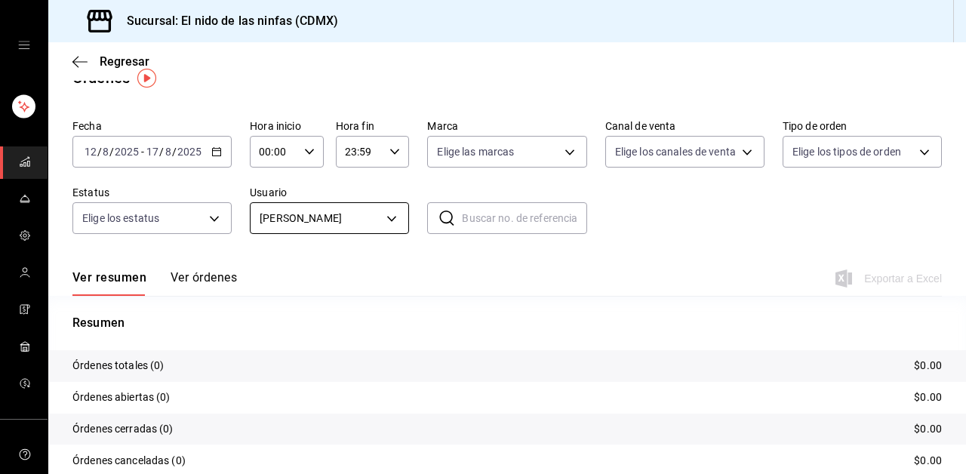
click at [383, 221] on body "Sucursal: El nido de las ninfas (CDMX) Regresar Órdenes Fecha 2025-08-12 12 / 8…" at bounding box center [483, 237] width 966 height 474
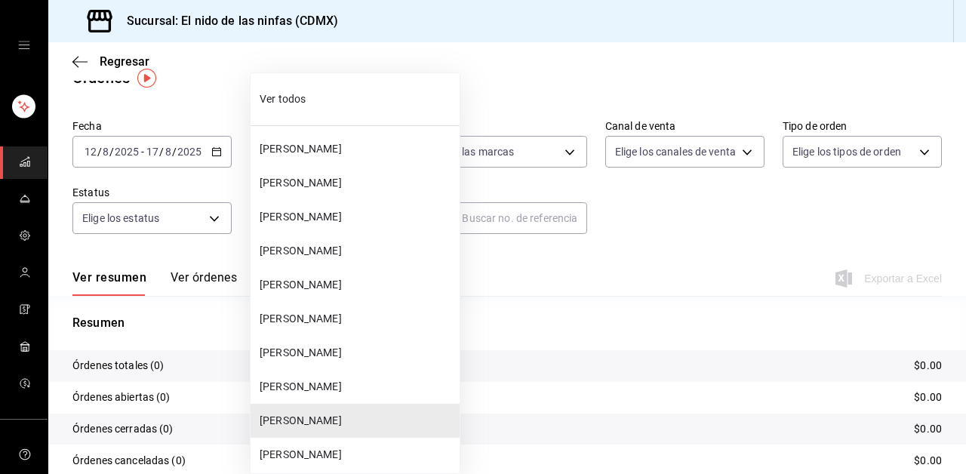
click at [315, 452] on span "Mariela Reinoso" at bounding box center [357, 455] width 194 height 16
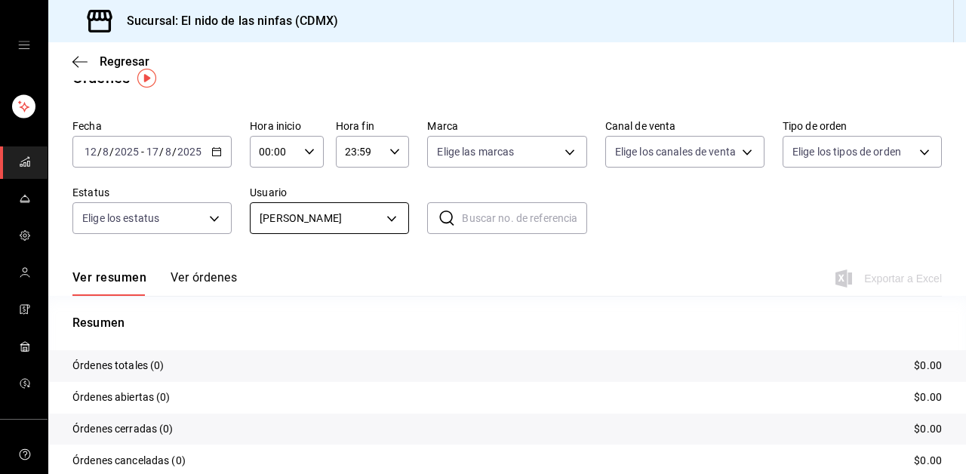
click at [363, 219] on body "Sucursal: El nido de las ninfas (CDMX) Regresar Órdenes Fecha 2025-08-12 12 / 8…" at bounding box center [483, 237] width 966 height 474
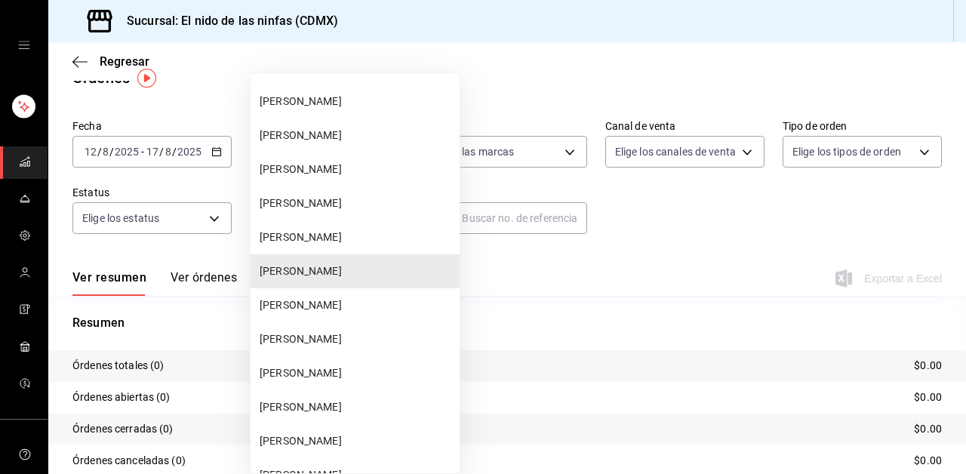
scroll to position [185, 0]
click at [337, 306] on span "Valentino Santos" at bounding box center [357, 304] width 194 height 16
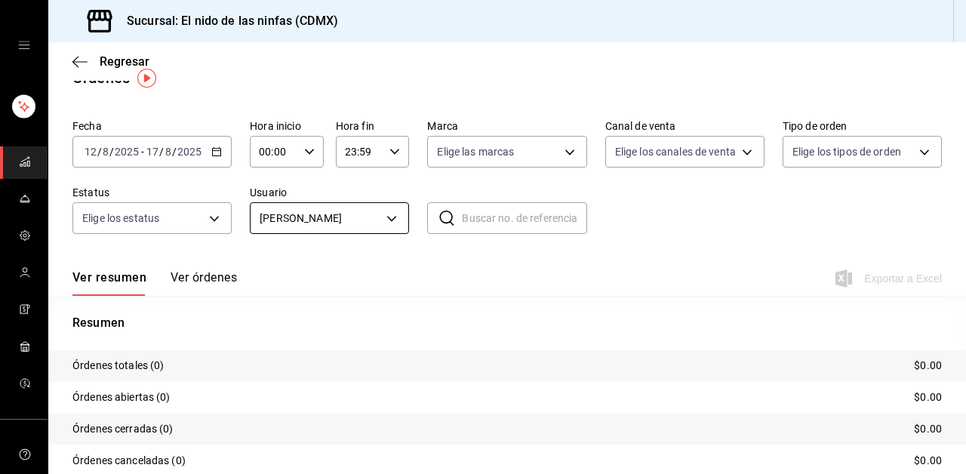
click at [398, 218] on body "Sucursal: El nido de las ninfas (CDMX) Regresar Órdenes Fecha 2025-08-12 12 / 8…" at bounding box center [483, 237] width 966 height 474
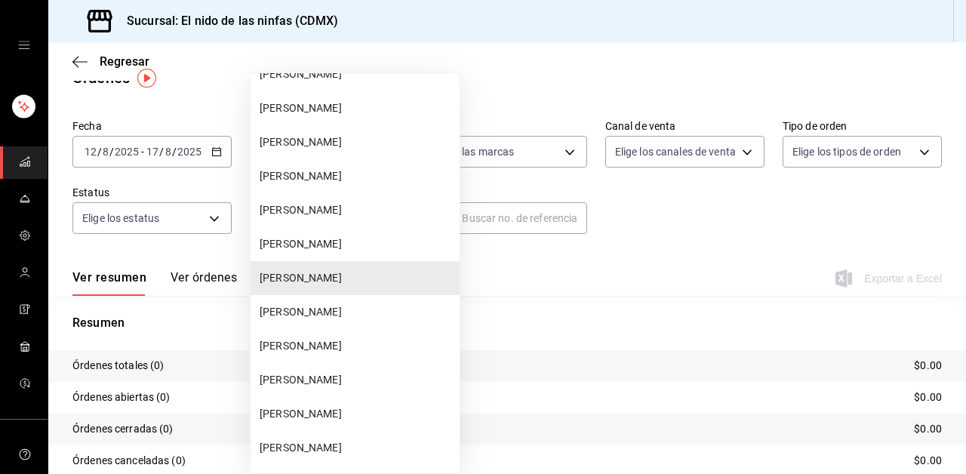
scroll to position [217, 0]
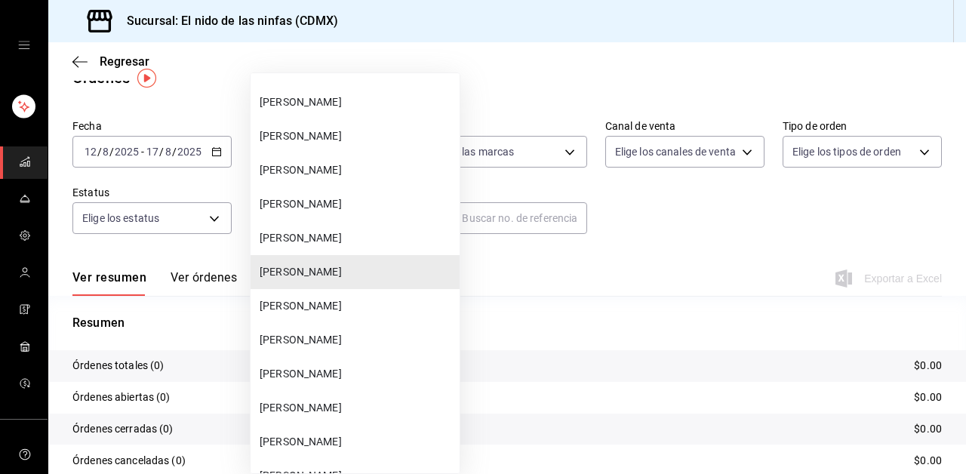
click at [310, 318] on li "Byron Zarco" at bounding box center [354, 306] width 209 height 34
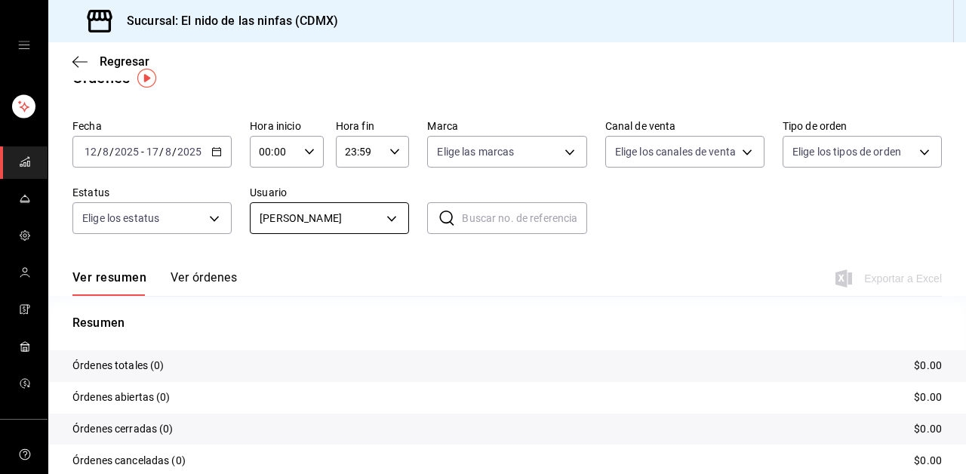
click at [395, 214] on body "Sucursal: El nido de las ninfas (CDMX) Regresar Órdenes Fecha 2025-08-12 12 / 8…" at bounding box center [483, 237] width 966 height 474
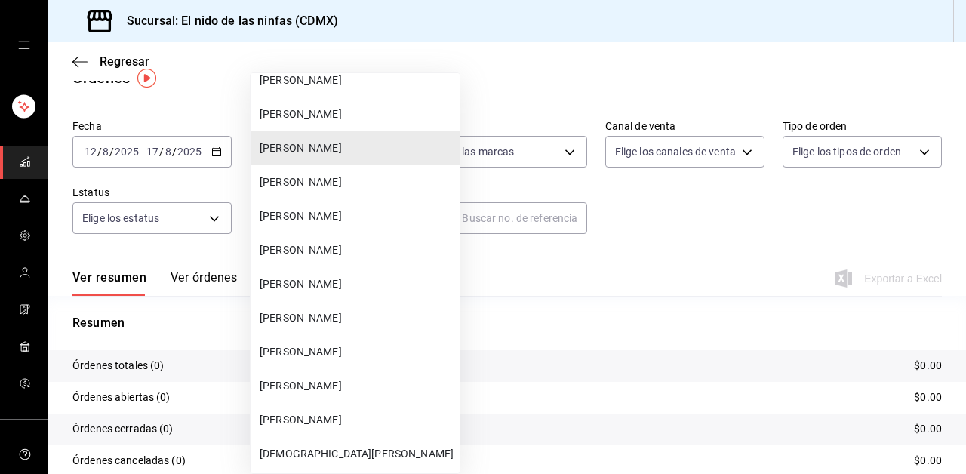
scroll to position [393, 0]
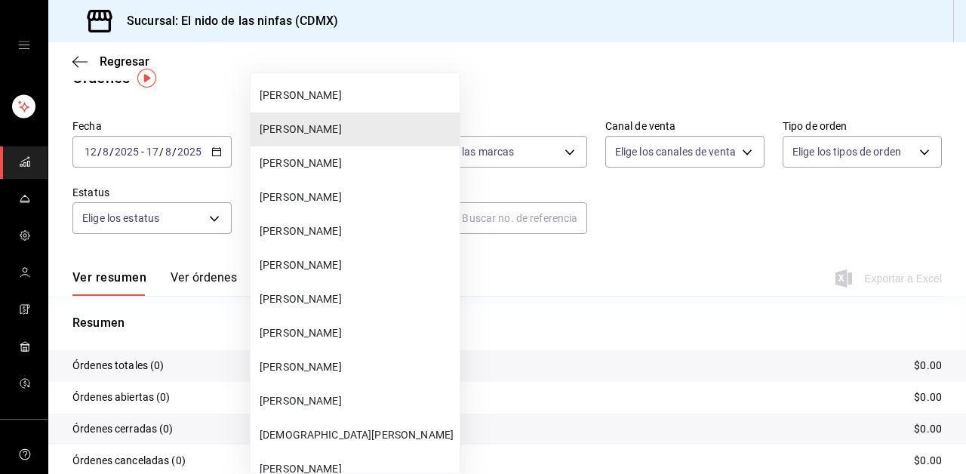
click at [305, 177] on li "Gerardo Najera" at bounding box center [354, 163] width 209 height 34
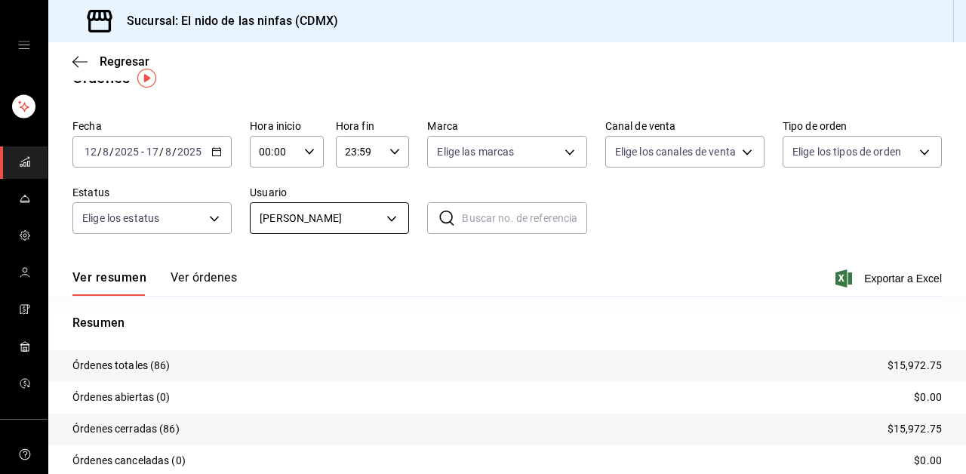
click at [343, 218] on body "Sucursal: El nido de las ninfas (CDMX) Regresar Órdenes Fecha 2025-08-12 12 / 8…" at bounding box center [483, 237] width 966 height 474
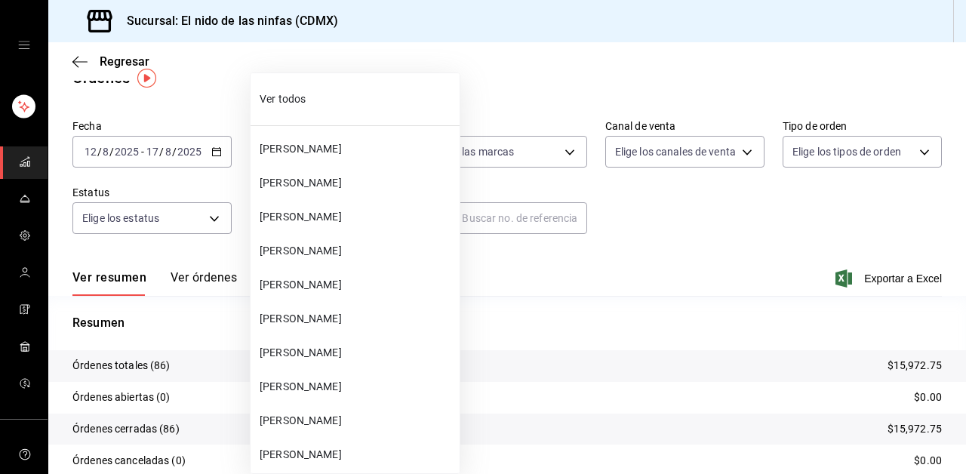
scroll to position [283, 0]
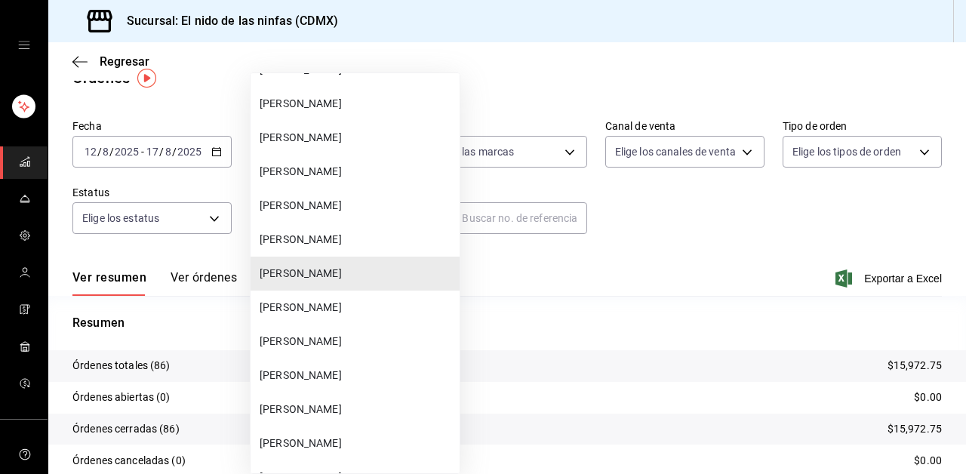
click at [315, 314] on span "Mario Nagib Monter Ojeda" at bounding box center [357, 308] width 194 height 16
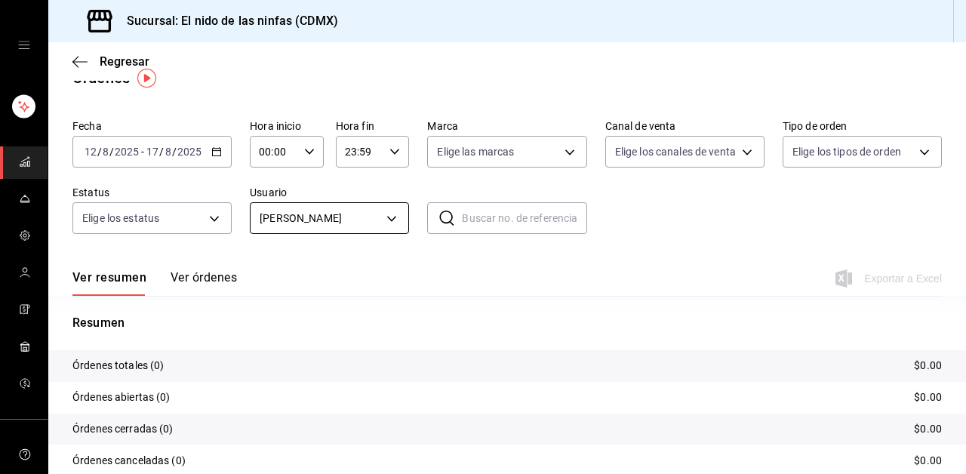
click at [364, 222] on body "Sucursal: El nido de las ninfas (CDMX) Regresar Órdenes Fecha 2025-08-12 12 / 8…" at bounding box center [483, 237] width 966 height 474
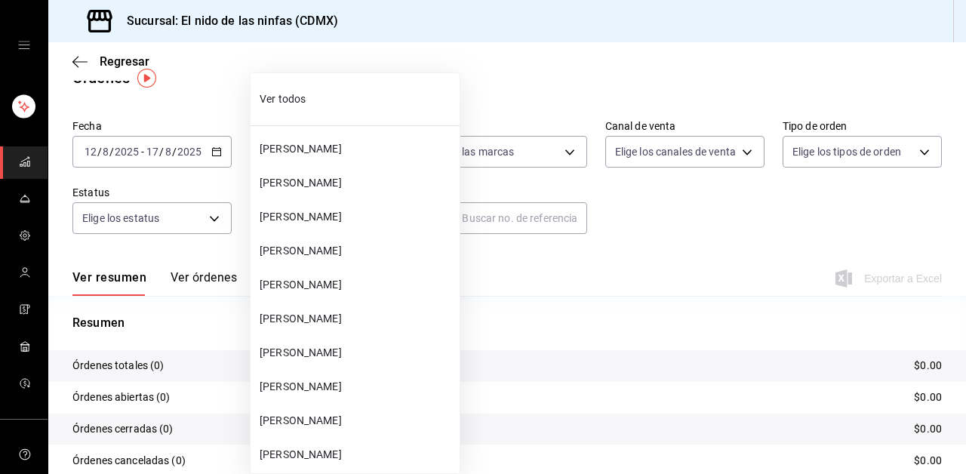
scroll to position [317, 0]
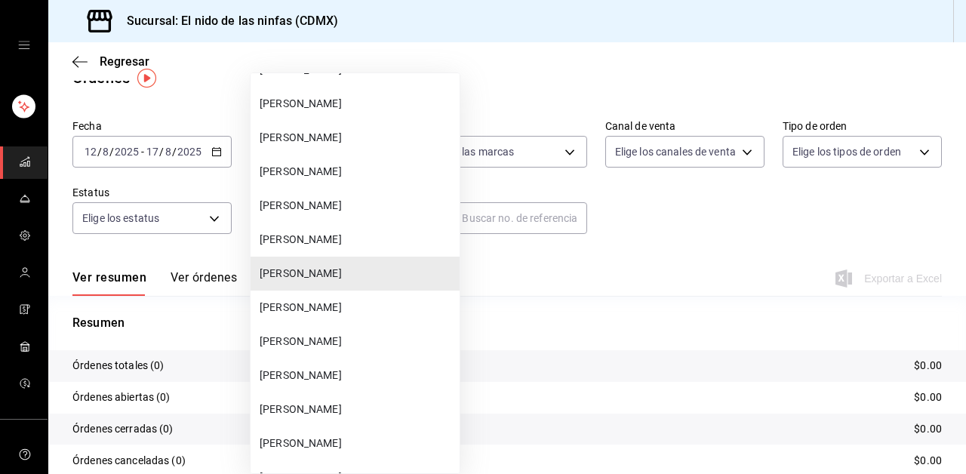
click at [303, 317] on li "Jaime Morales" at bounding box center [354, 307] width 209 height 34
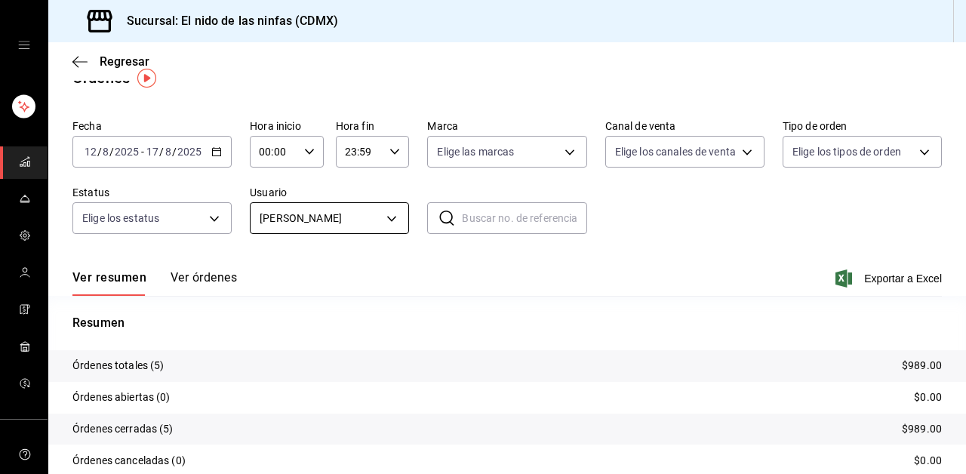
click at [352, 228] on body "Sucursal: El nido de las ninfas (CDMX) Regresar Órdenes Fecha 2025-08-12 12 / 8…" at bounding box center [483, 237] width 966 height 474
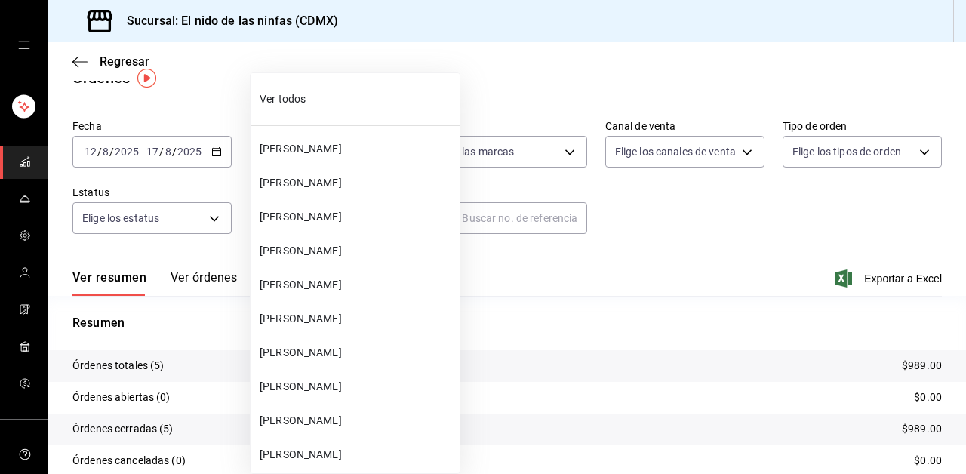
scroll to position [351, 0]
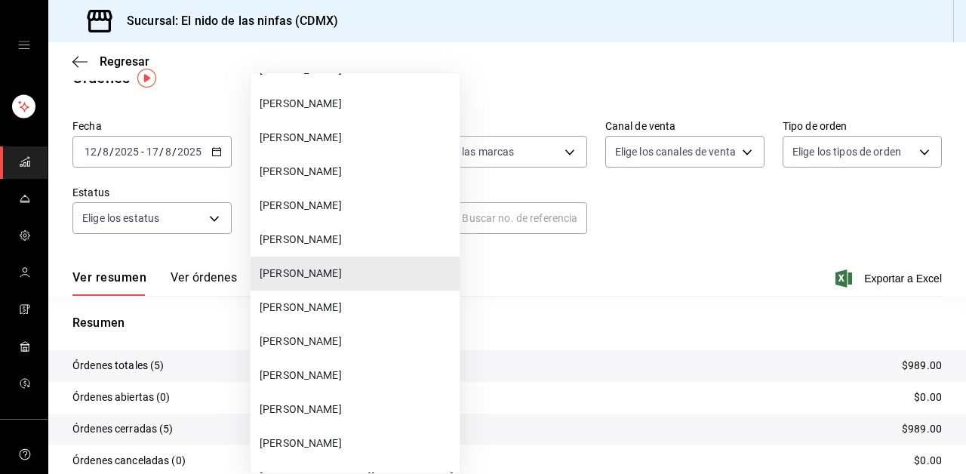
click at [328, 315] on li "Angel Rodríguez Cruz" at bounding box center [354, 307] width 209 height 34
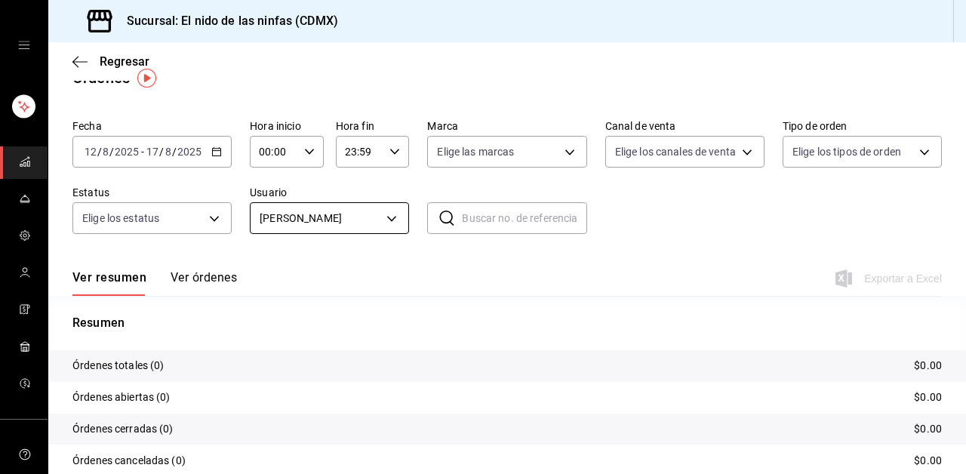
click at [364, 220] on body "Sucursal: El nido de las ninfas (CDMX) Regresar Órdenes Fecha 2025-08-12 12 / 8…" at bounding box center [483, 237] width 966 height 474
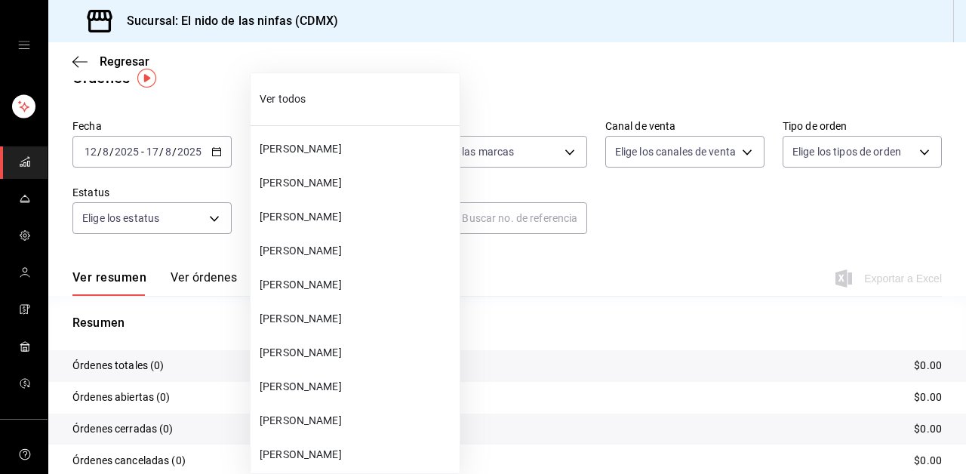
scroll to position [385, 0]
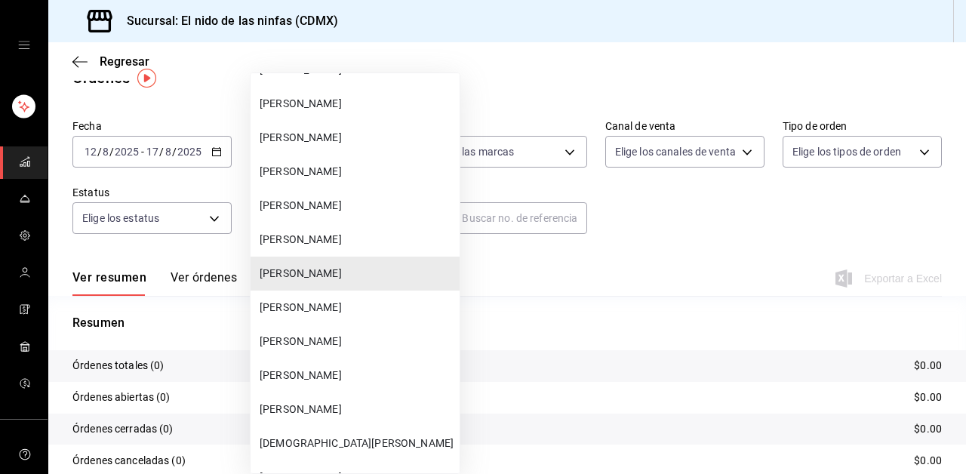
click at [312, 304] on span "Luis Granados" at bounding box center [357, 308] width 194 height 16
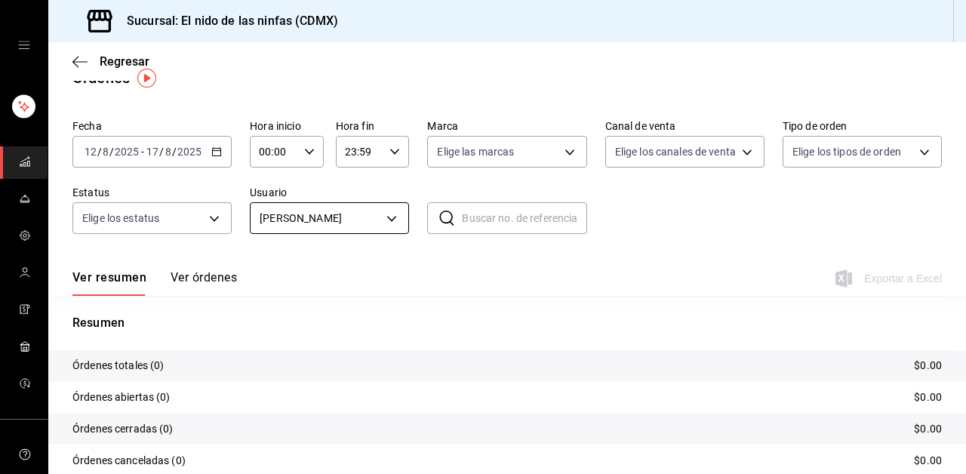
click at [347, 218] on body "Sucursal: El nido de las ninfas (CDMX) Regresar Órdenes Fecha 2025-08-12 12 / 8…" at bounding box center [483, 237] width 966 height 474
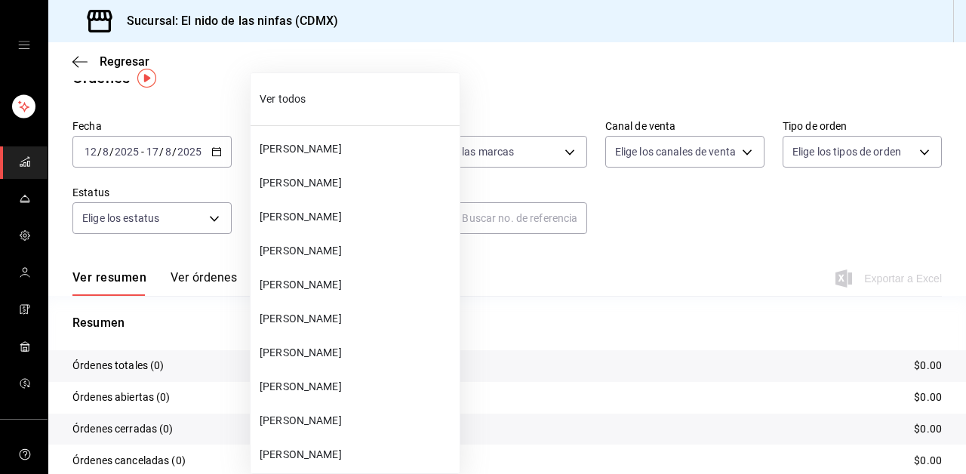
scroll to position [419, 0]
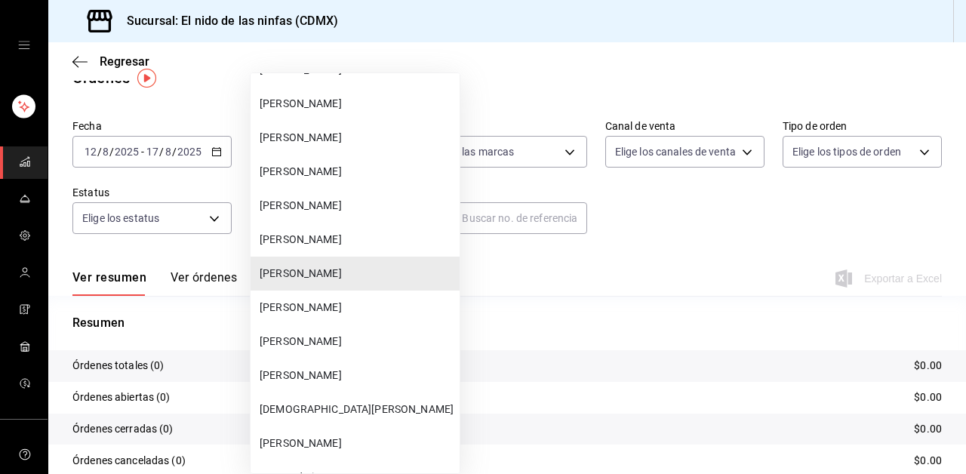
click at [315, 305] on span "Leonardo Yedra" at bounding box center [357, 308] width 194 height 16
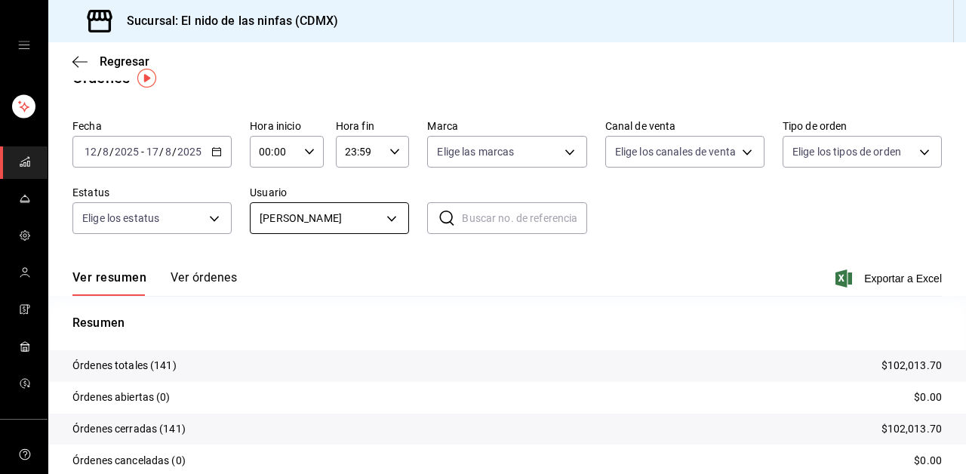
click at [343, 210] on body "Sucursal: El nido de las ninfas (CDMX) Regresar Órdenes Fecha 2025-08-12 12 / 8…" at bounding box center [483, 237] width 966 height 474
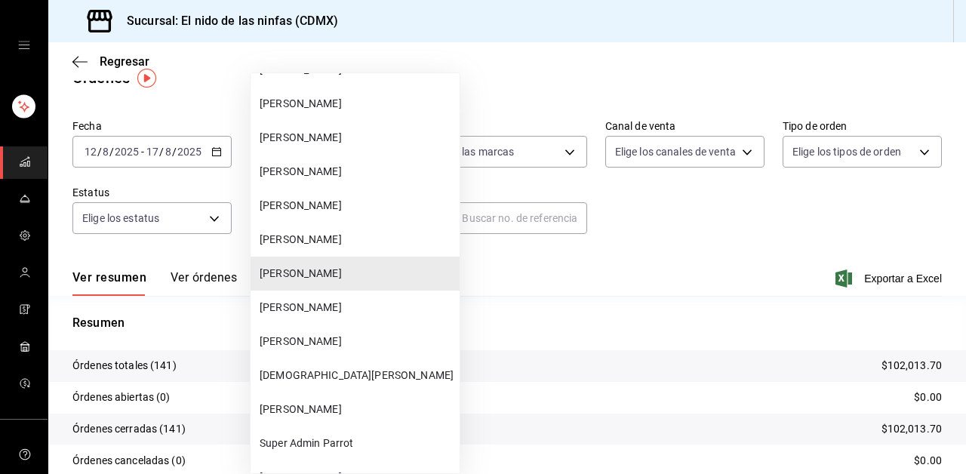
scroll to position [492, 0]
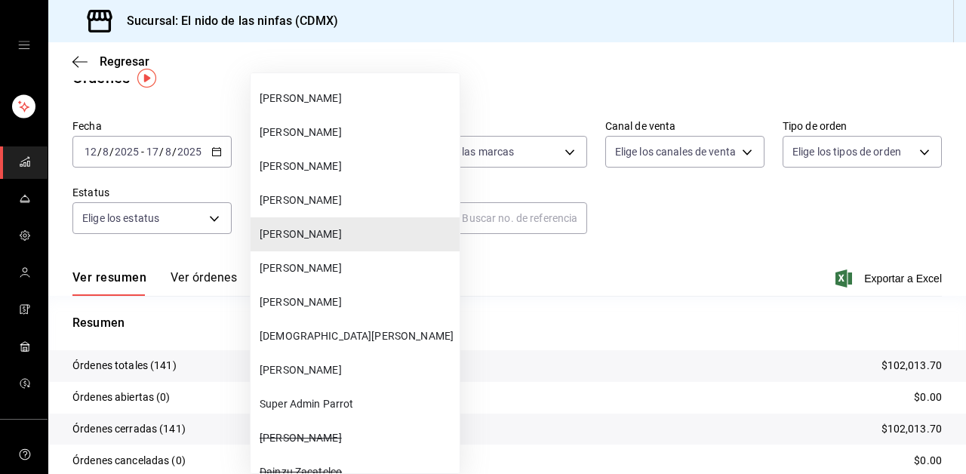
click at [312, 278] on li "Marian Montero" at bounding box center [354, 268] width 209 height 34
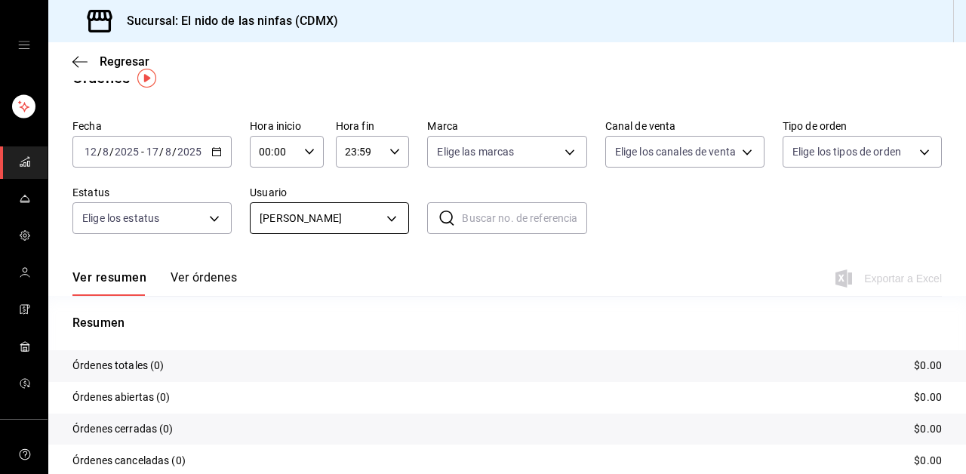
click at [331, 220] on body "Sucursal: El nido de las ninfas (CDMX) Regresar Órdenes Fecha 2025-08-12 12 / 8…" at bounding box center [483, 237] width 966 height 474
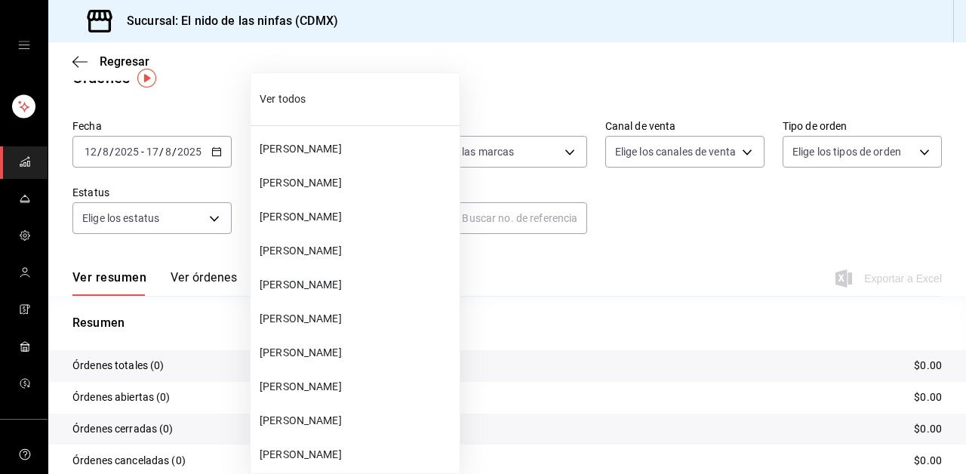
scroll to position [487, 0]
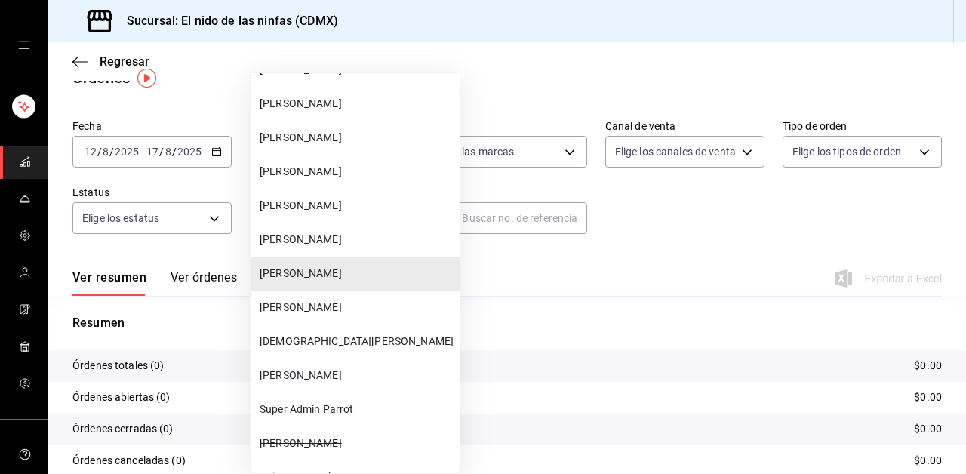
click at [309, 301] on span "Dulce Castillo" at bounding box center [357, 308] width 194 height 16
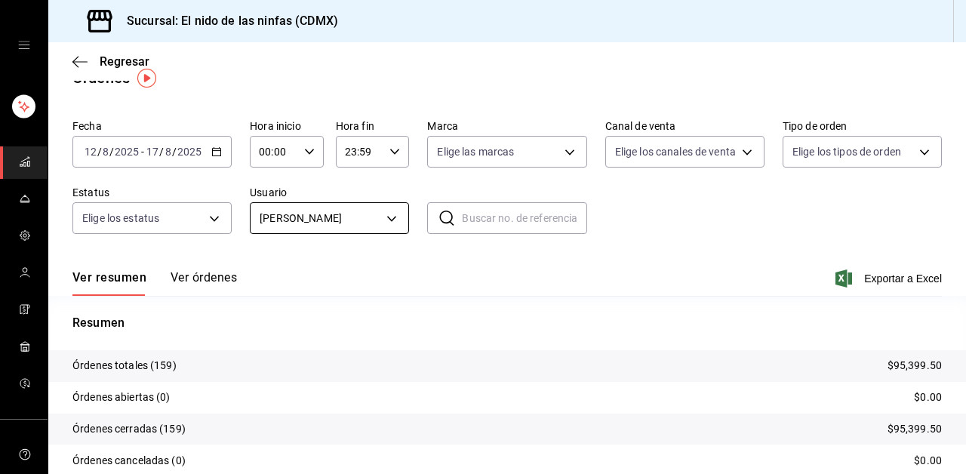
click at [321, 222] on body "Sucursal: El nido de las ninfas (CDMX) Regresar Órdenes Fecha 2025-08-12 12 / 8…" at bounding box center [483, 237] width 966 height 474
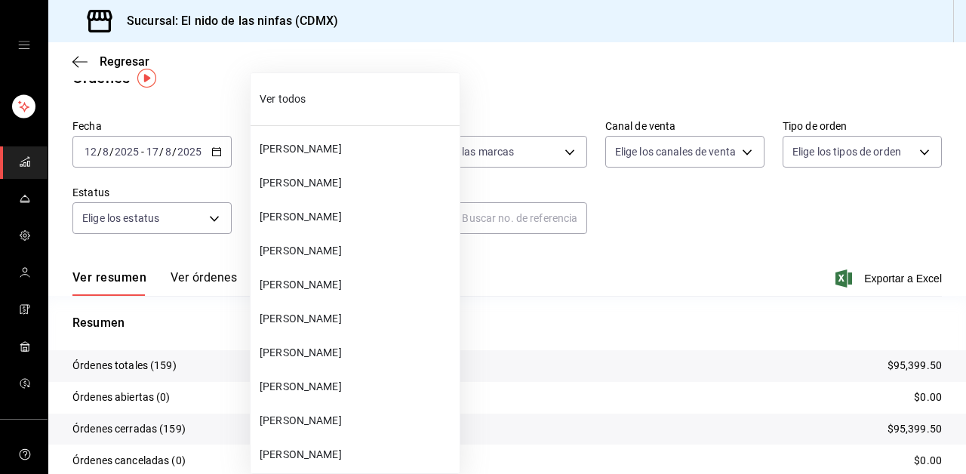
scroll to position [521, 0]
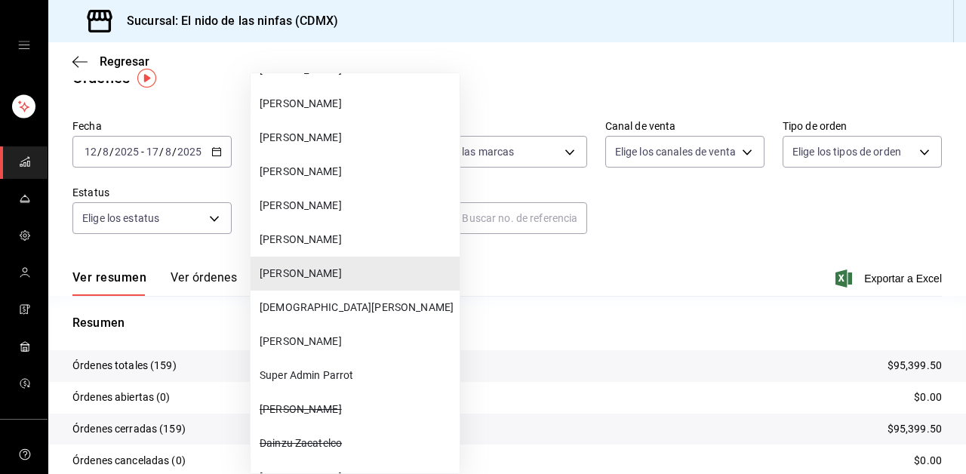
click at [317, 306] on span "Jesus Irvin Vilchis Rodriguez" at bounding box center [357, 308] width 194 height 16
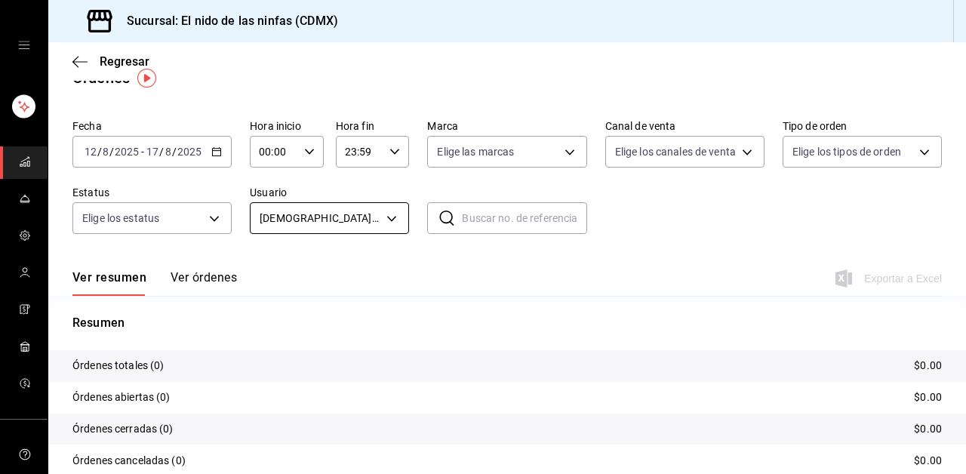
click at [379, 227] on body "Sucursal: El nido de las ninfas (CDMX) Regresar Órdenes Fecha 2025-08-12 12 / 8…" at bounding box center [483, 237] width 966 height 474
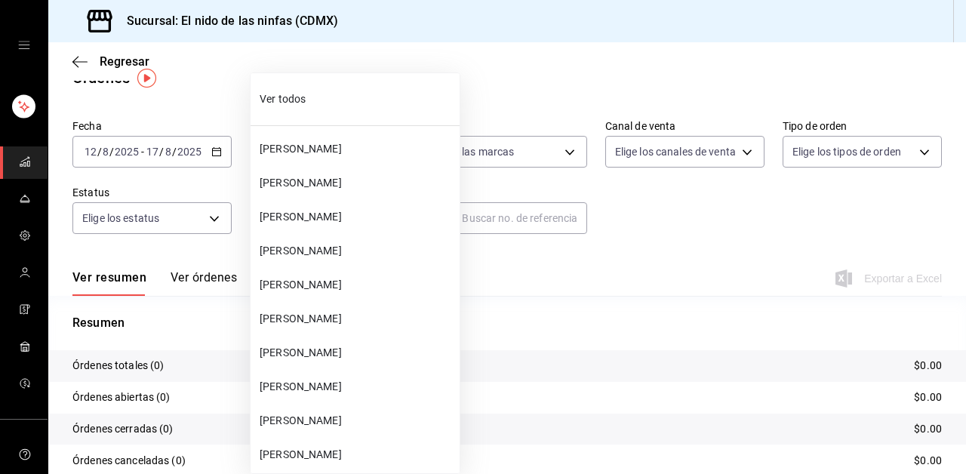
scroll to position [555, 0]
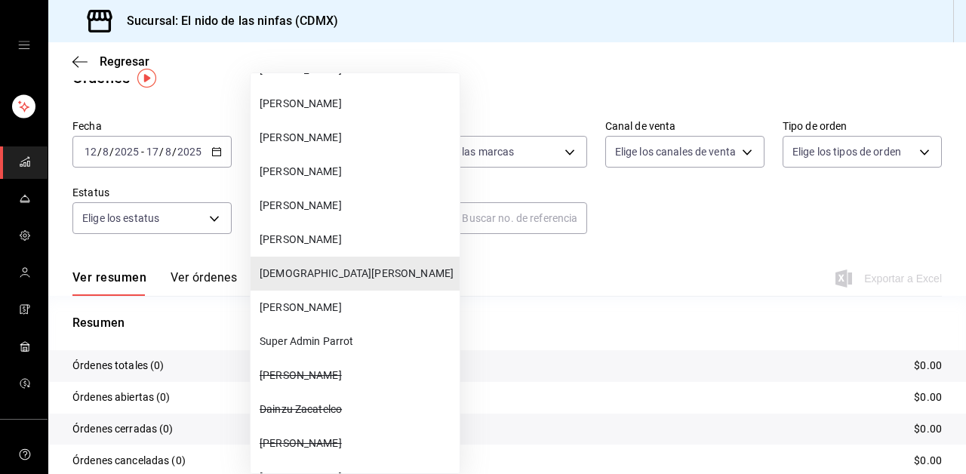
click at [305, 323] on li "Felipe Nájera" at bounding box center [354, 307] width 209 height 34
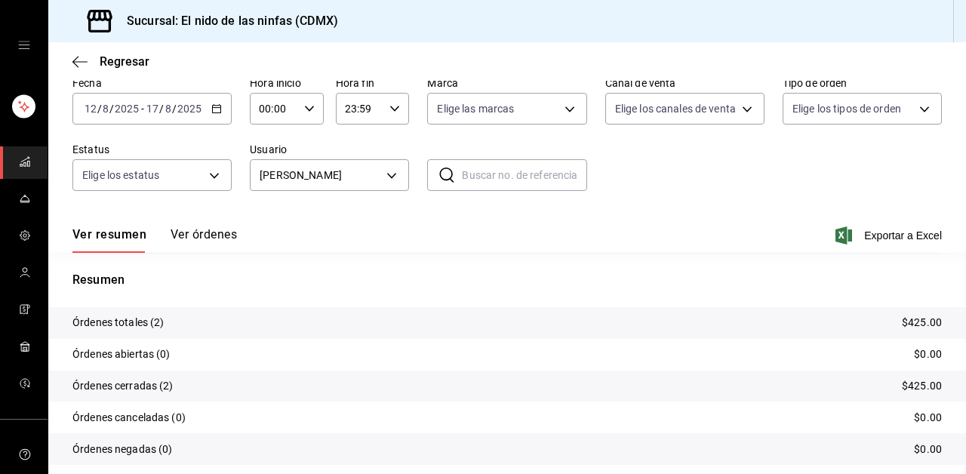
scroll to position [118, 0]
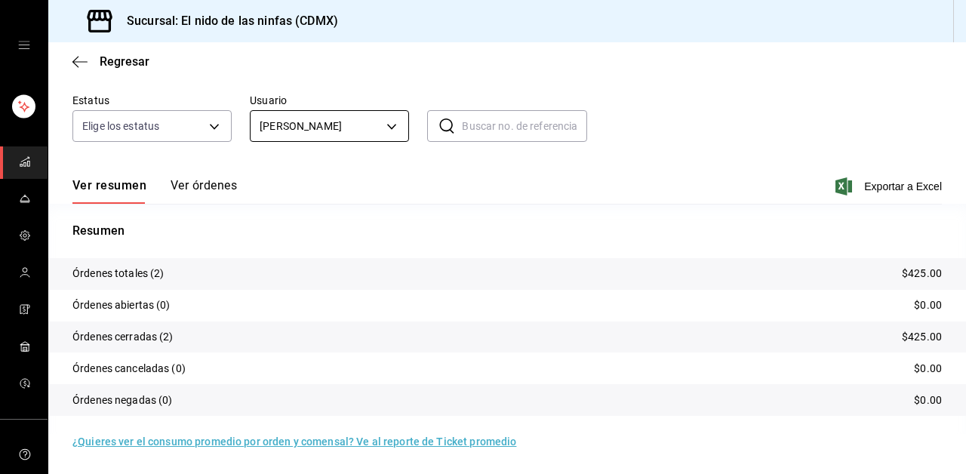
click at [364, 132] on body "Sucursal: El nido de las ninfas (CDMX) Regresar Órdenes Fecha 2025-08-12 12 / 8…" at bounding box center [483, 237] width 966 height 474
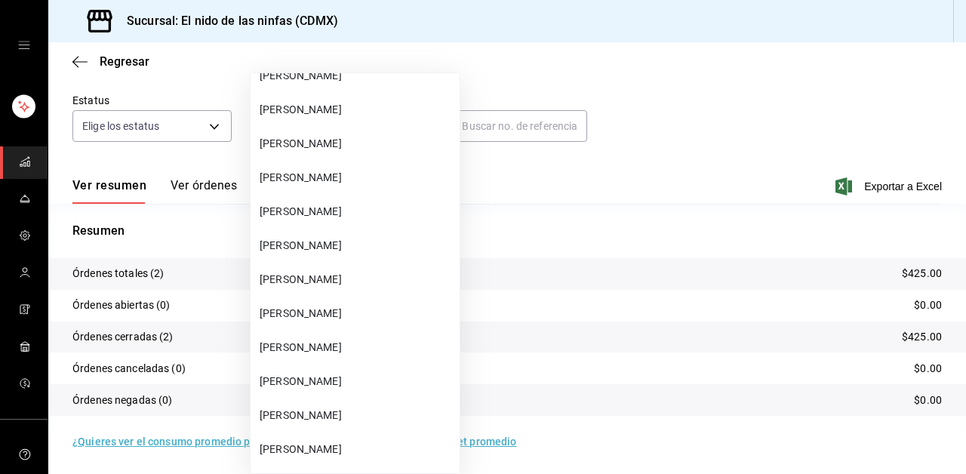
scroll to position [0, 0]
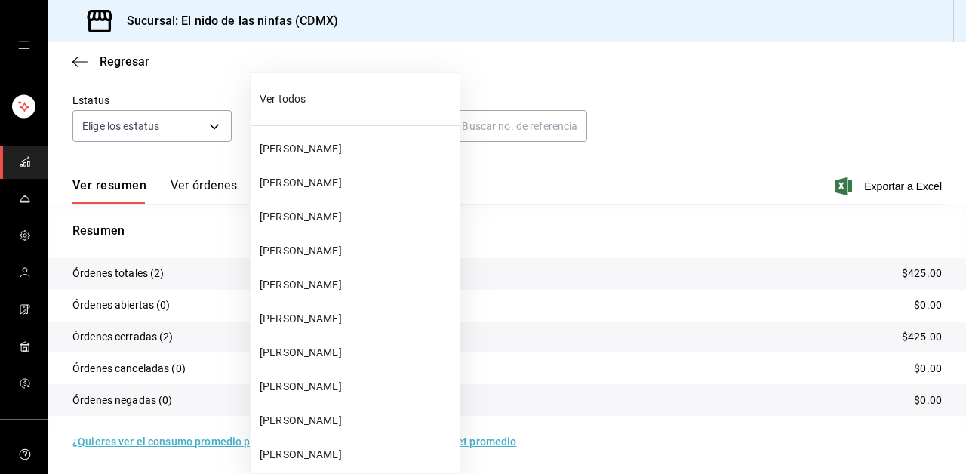
click at [297, 97] on span "Ver todos" at bounding box center [357, 99] width 194 height 16
type input "ALL"
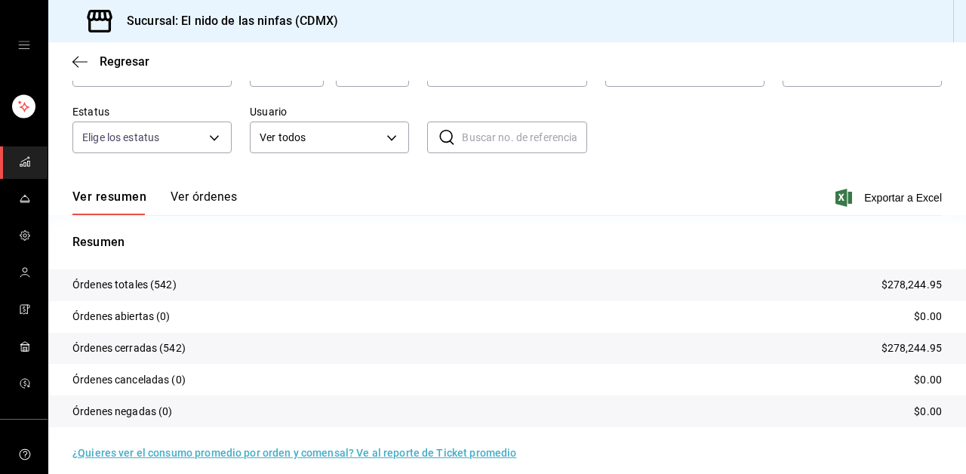
scroll to position [118, 0]
